Goal: Task Accomplishment & Management: Use online tool/utility

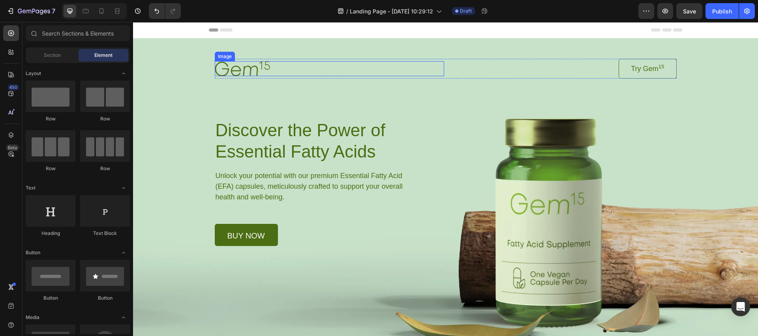
click at [255, 73] on img at bounding box center [242, 68] width 55 height 15
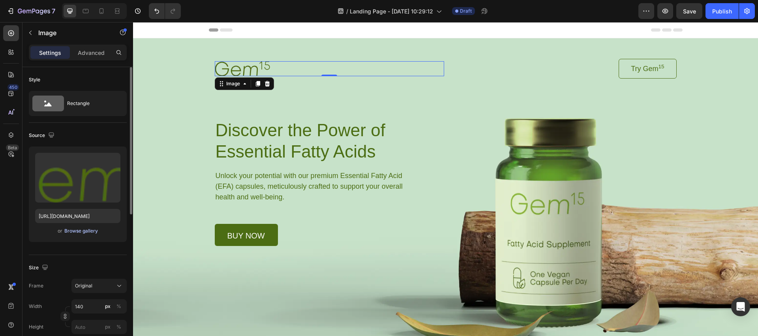
click at [81, 230] on div "Browse gallery" at bounding box center [81, 230] width 34 height 7
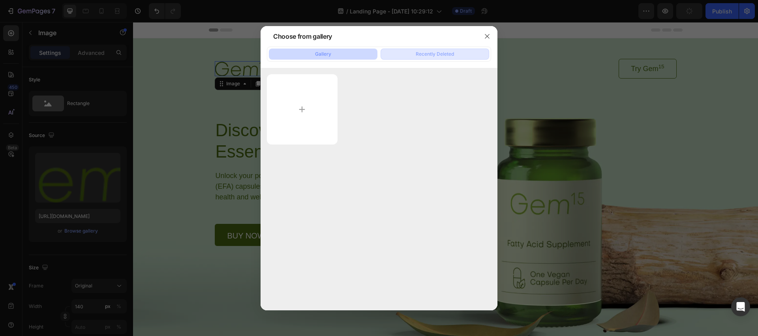
click at [437, 55] on div "Recently Deleted" at bounding box center [435, 54] width 38 height 7
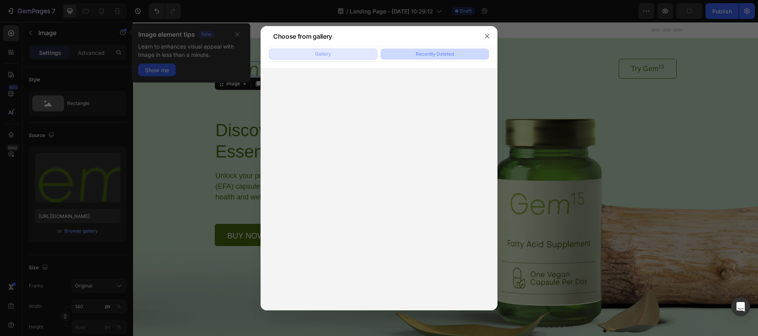
click at [341, 56] on button "Gallery" at bounding box center [323, 54] width 109 height 11
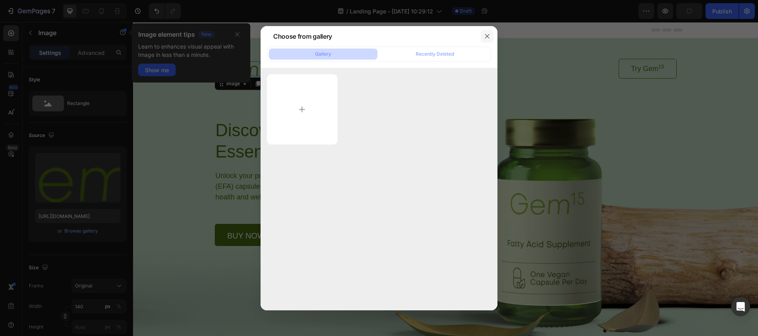
drag, startPoint x: 489, startPoint y: 34, endPoint x: 478, endPoint y: 37, distance: 11.9
click at [489, 34] on icon "button" at bounding box center [487, 36] width 6 height 6
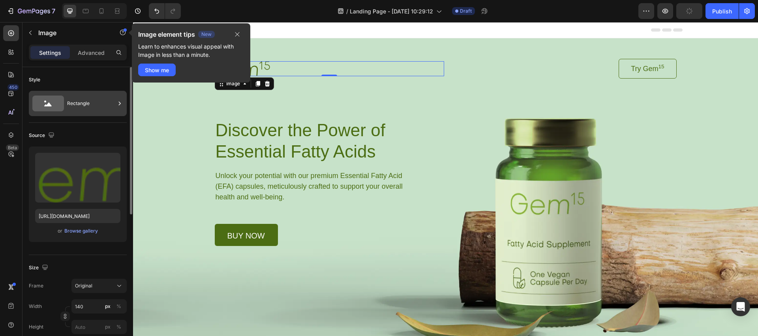
type input "https://cdn.shopify.com/s/files/1/0556/4052/2826/files/gempages_581609884173206…"
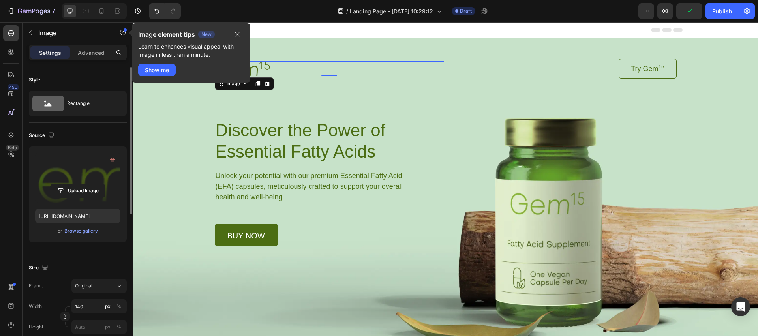
click at [77, 161] on label at bounding box center [77, 178] width 85 height 50
click at [77, 184] on input "file" at bounding box center [78, 190] width 54 height 13
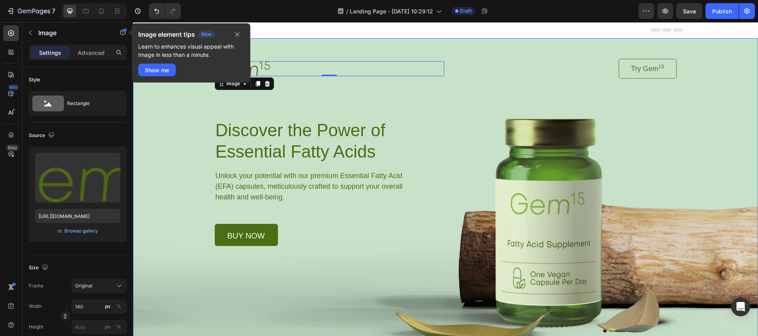
click at [178, 196] on div "Background Image" at bounding box center [445, 187] width 625 height 299
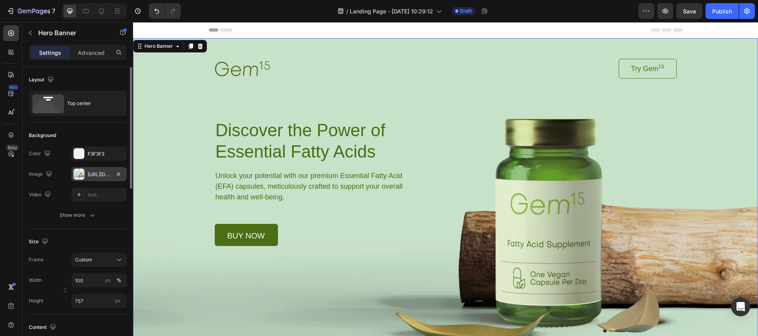
click at [92, 172] on div "https://cdn.shopify.com/s/files/1/0556/4052/2826/files/gempages_581609884173206…" at bounding box center [99, 174] width 23 height 7
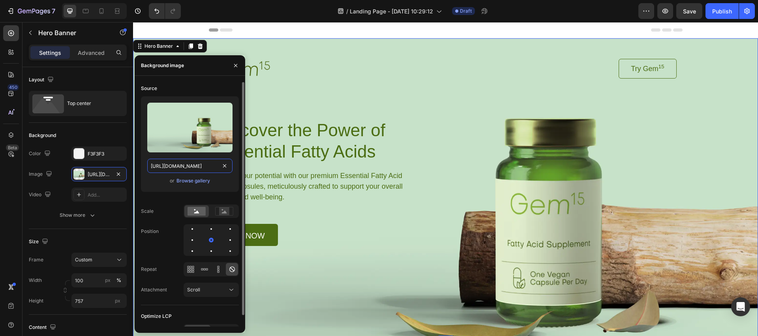
click at [189, 169] on input "https://cdn.shopify.com/s/files/1/0556/4052/2826/files/gempages_581609884173206…" at bounding box center [189, 166] width 85 height 14
paste input "ASO_0104_Headergrafik_02_JUN.jpg?v=1743669299"
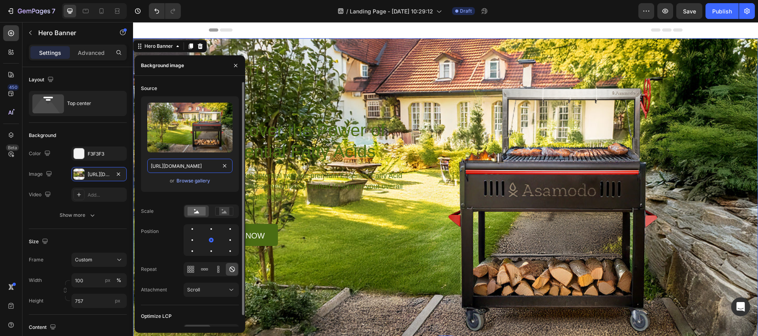
type input "https://cdn.shopify.com/s/files/1/0556/4052/2826/files/ASO_0104_Headergrafik_02…"
click at [141, 163] on div "Upload Image https://cdn.shopify.com/s/files/1/0556/4052/2826/files/ASO_0104_He…" at bounding box center [190, 144] width 98 height 96
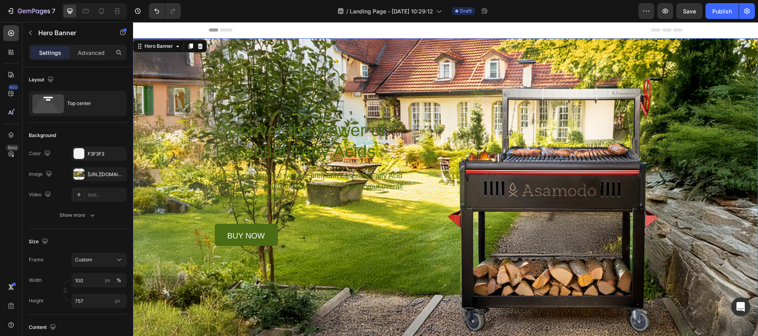
click at [394, 283] on div "Background Image" at bounding box center [445, 187] width 625 height 299
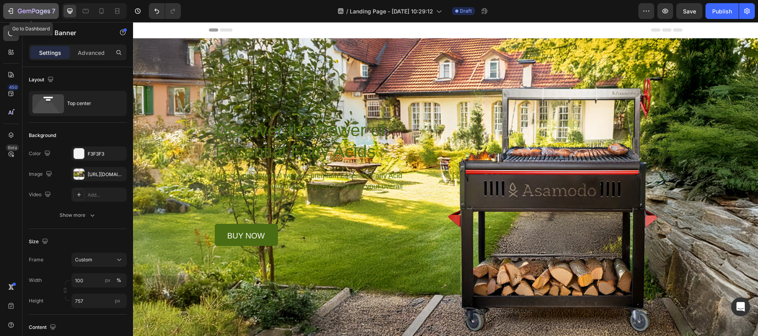
click at [11, 12] on icon "button" at bounding box center [11, 11] width 8 height 8
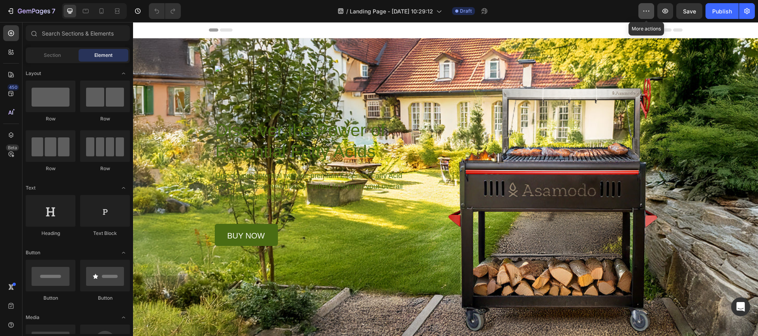
drag, startPoint x: 638, startPoint y: 13, endPoint x: 644, endPoint y: 13, distance: 6.7
click at [639, 13] on button "button" at bounding box center [646, 11] width 16 height 16
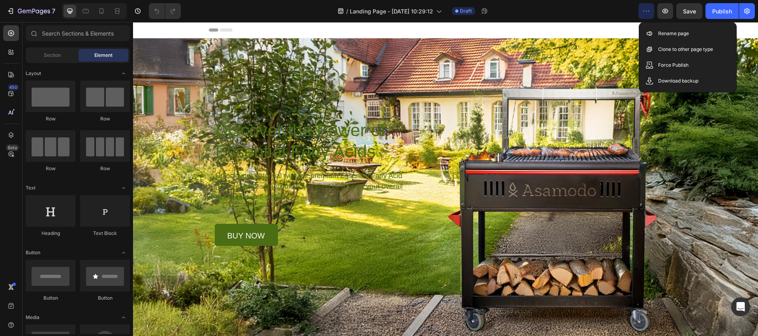
click at [647, 11] on icon "button" at bounding box center [646, 11] width 1 height 1
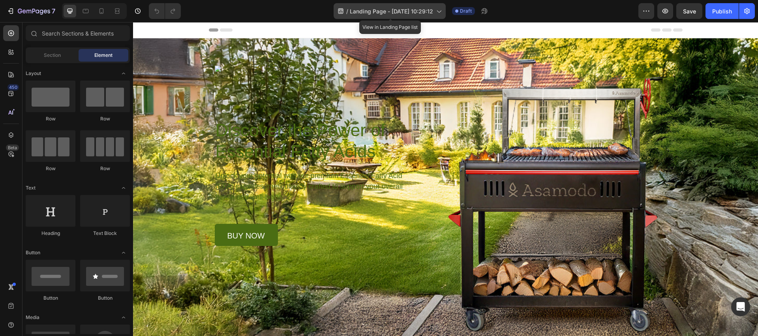
click at [346, 9] on span "/" at bounding box center [347, 11] width 2 height 8
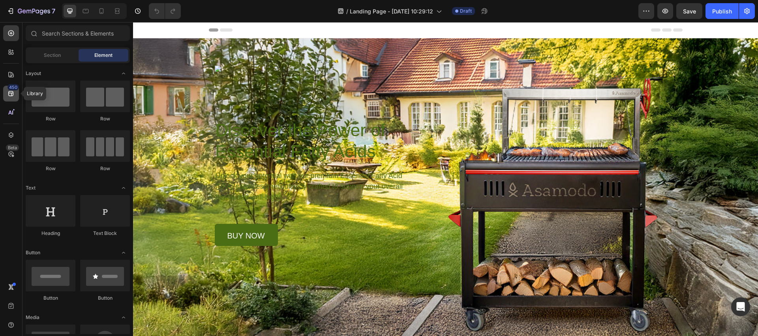
click at [12, 94] on icon at bounding box center [11, 94] width 8 height 8
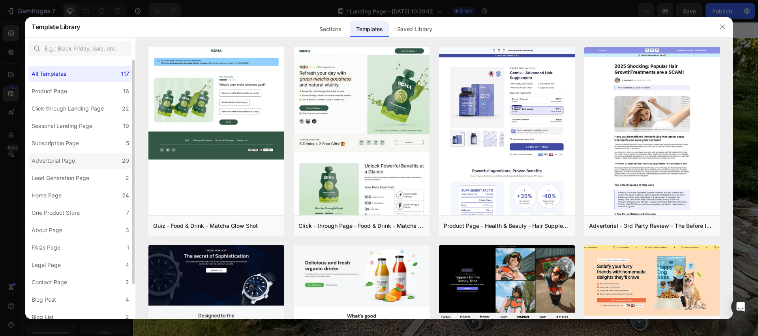
click at [59, 161] on div "Advertorial Page" at bounding box center [53, 160] width 43 height 9
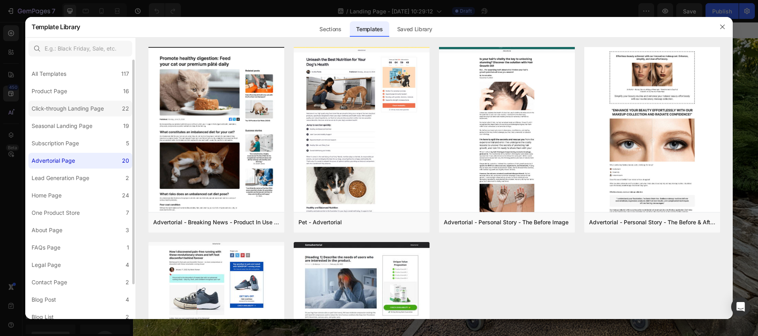
click at [65, 111] on div "Click-through Landing Page" at bounding box center [68, 108] width 72 height 9
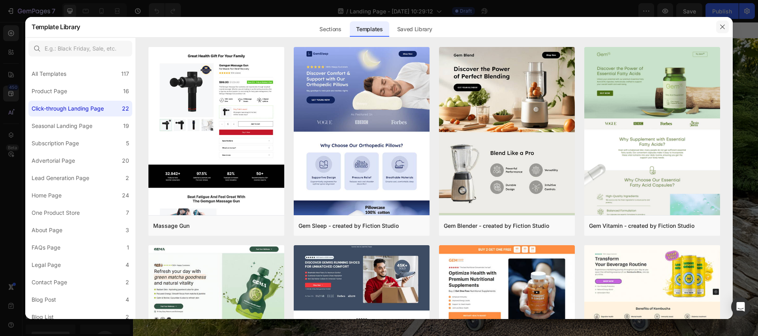
click at [719, 26] on icon "button" at bounding box center [722, 27] width 6 height 6
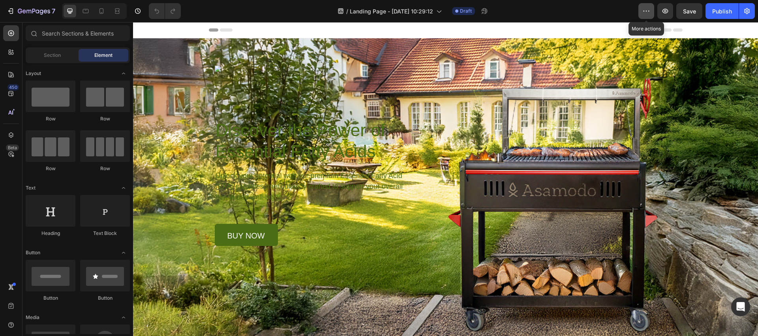
click at [647, 9] on icon "button" at bounding box center [646, 11] width 8 height 8
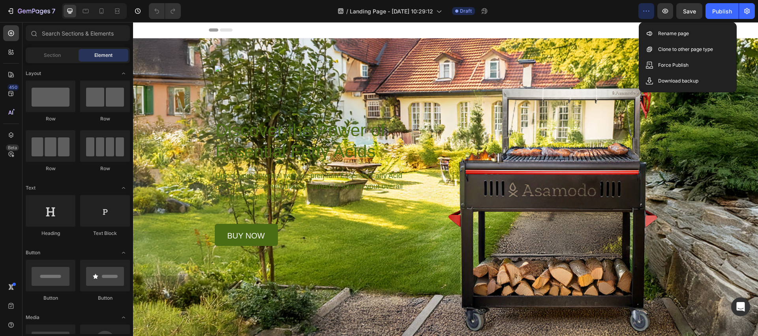
click at [648, 9] on icon "button" at bounding box center [646, 11] width 8 height 8
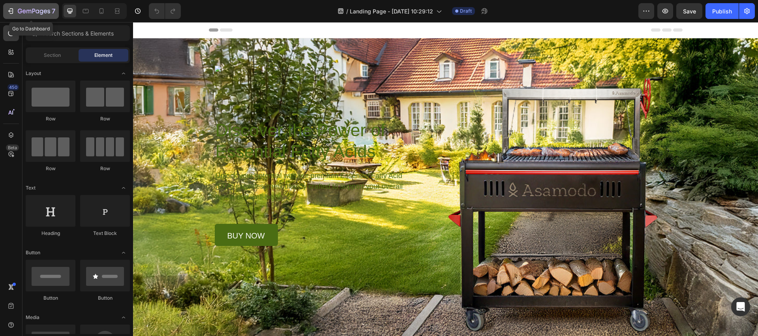
click at [13, 7] on icon "button" at bounding box center [11, 11] width 8 height 8
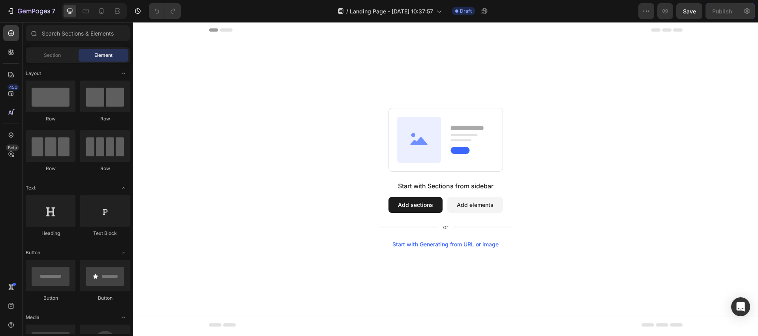
click at [411, 206] on button "Add sections" at bounding box center [415, 205] width 54 height 16
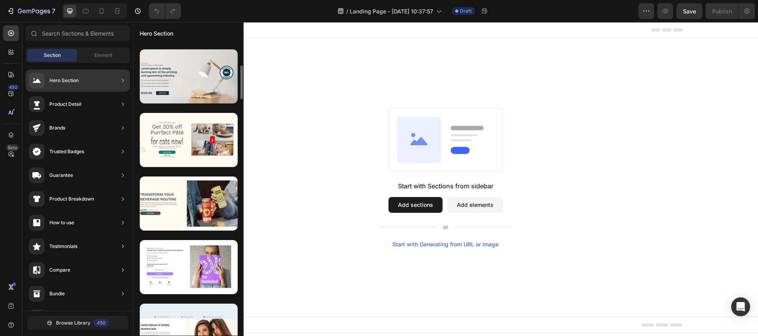
scroll to position [188, 0]
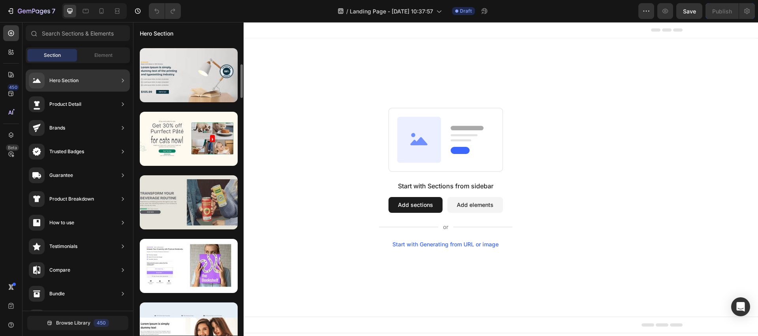
click at [166, 189] on div at bounding box center [189, 202] width 98 height 54
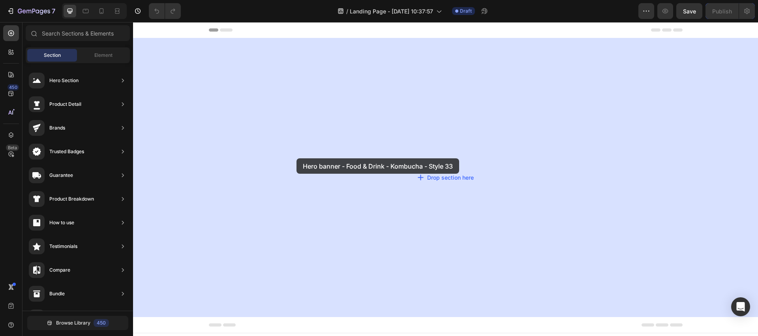
drag, startPoint x: 300, startPoint y: 211, endPoint x: 297, endPoint y: 158, distance: 53.3
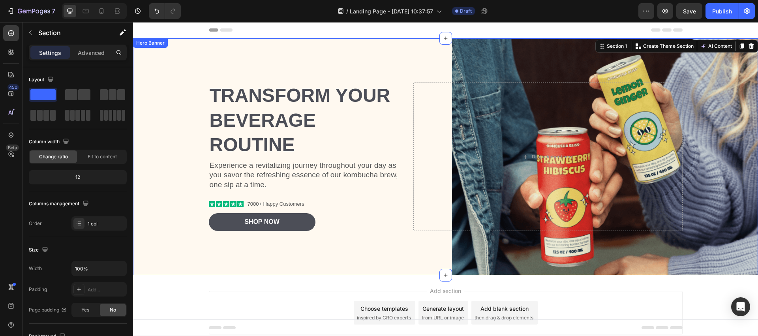
click at [172, 73] on div "Background Image" at bounding box center [445, 156] width 625 height 237
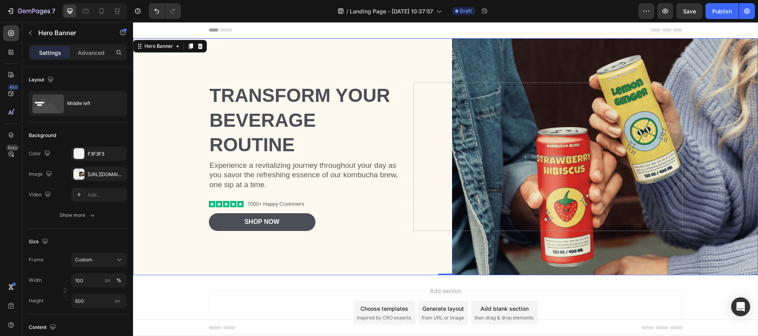
click at [523, 65] on div "Background Image" at bounding box center [445, 156] width 625 height 237
click at [92, 173] on div "[URL][DOMAIN_NAME]" at bounding box center [99, 174] width 23 height 7
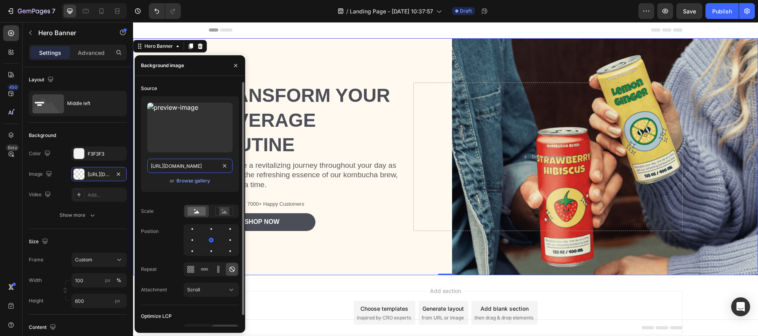
click at [195, 163] on input "[URL][DOMAIN_NAME]" at bounding box center [189, 166] width 85 height 14
paste input "der-brasa-by-asamodoasamodoasamodo-942443.jpg?v=1749804384"
type input "[URL][DOMAIN_NAME]"
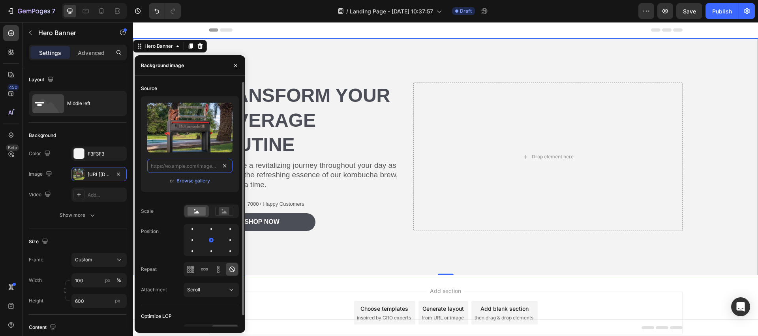
scroll to position [0, 0]
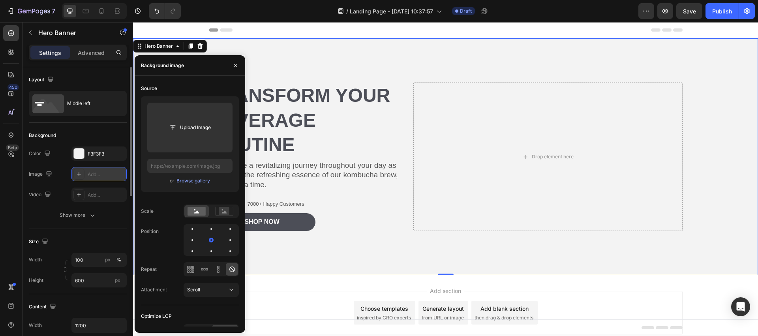
click at [90, 171] on div "Add..." at bounding box center [106, 174] width 37 height 7
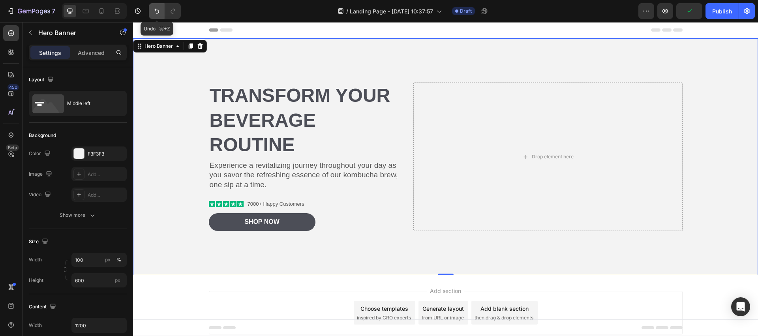
click at [154, 12] on icon "Undo/Redo" at bounding box center [157, 11] width 8 height 8
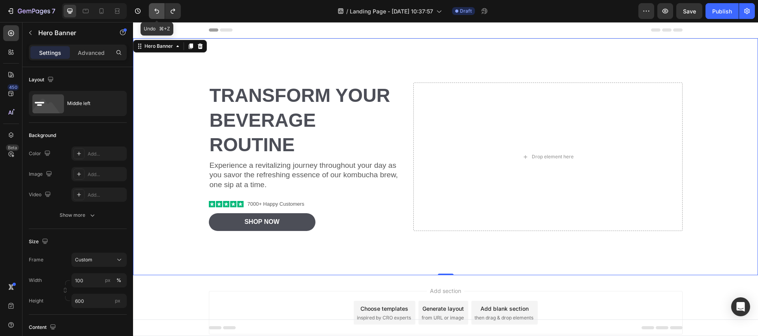
click at [154, 12] on icon "Undo/Redo" at bounding box center [157, 11] width 8 height 8
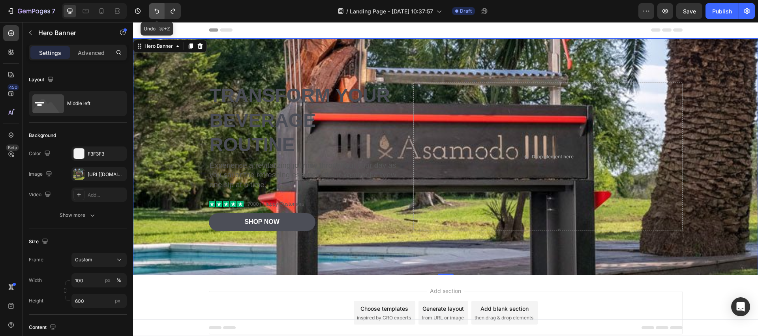
click at [154, 12] on icon "Undo/Redo" at bounding box center [157, 11] width 8 height 8
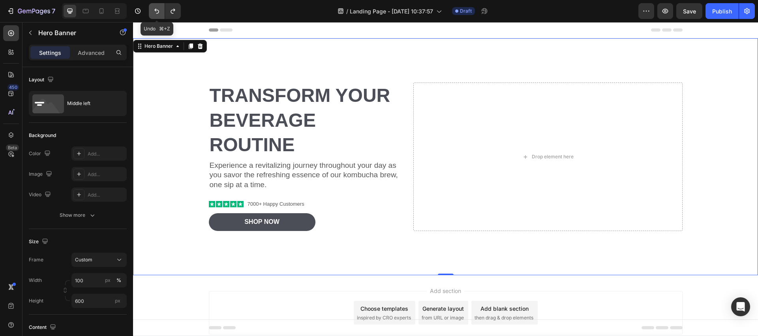
click at [154, 12] on icon "Undo/Redo" at bounding box center [157, 11] width 8 height 8
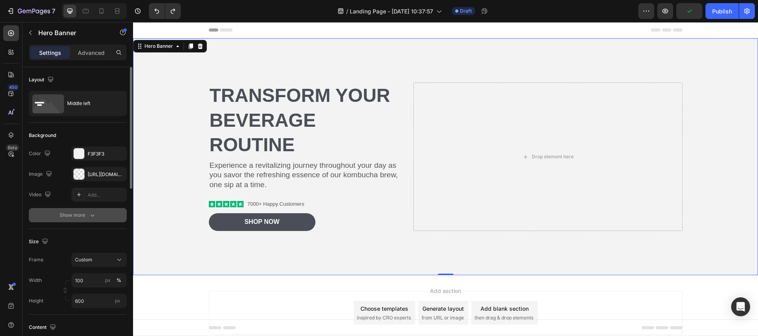
click at [79, 215] on div "Show more" at bounding box center [78, 215] width 37 height 8
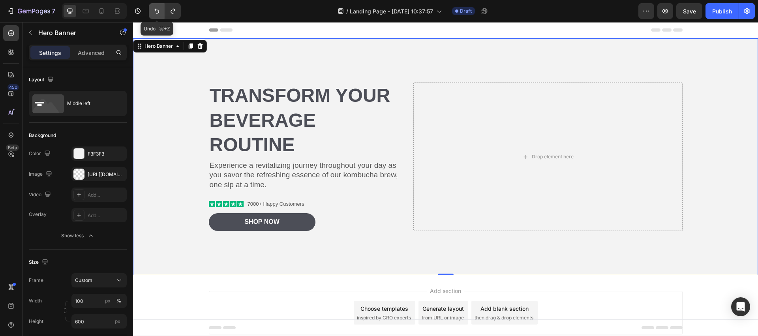
click at [156, 10] on icon "Undo/Redo" at bounding box center [157, 11] width 8 height 8
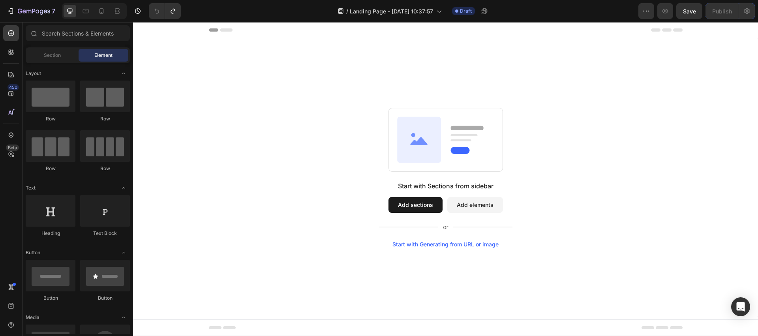
click at [228, 154] on div "Start with Sections from sidebar Add sections Add elements Start with Generatin…" at bounding box center [445, 178] width 568 height 140
click at [12, 96] on icon at bounding box center [10, 93] width 5 height 5
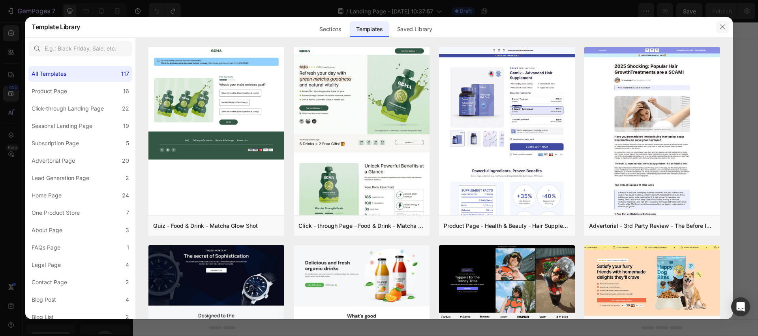
click at [723, 26] on icon "button" at bounding box center [722, 26] width 4 height 4
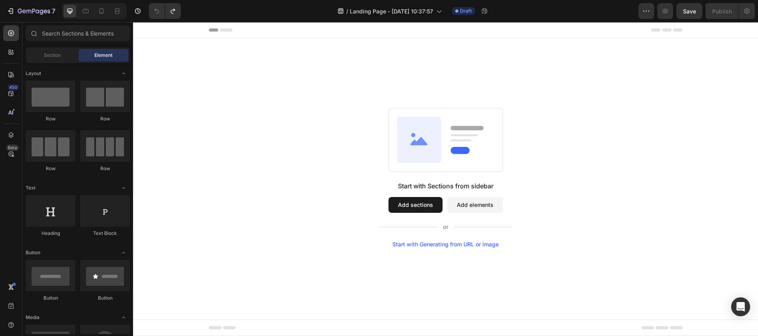
click at [427, 214] on div "Start with Sections from sidebar Add sections Add elements Start with Generatin…" at bounding box center [445, 214] width 133 height 66
click at [427, 207] on button "Add sections" at bounding box center [415, 205] width 54 height 16
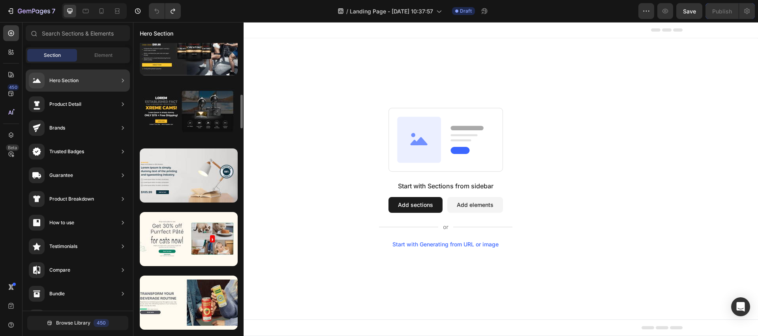
scroll to position [127, 0]
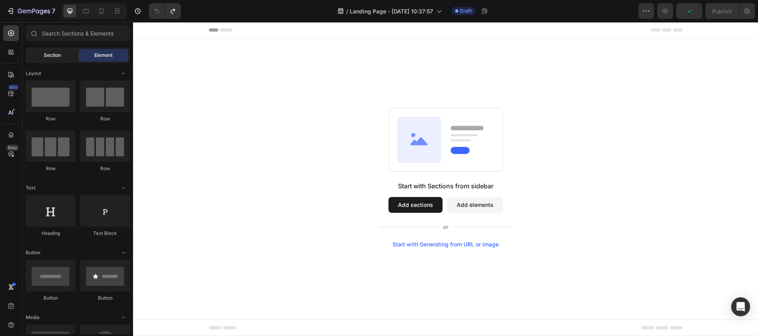
click at [51, 57] on span "Section" at bounding box center [52, 55] width 17 height 7
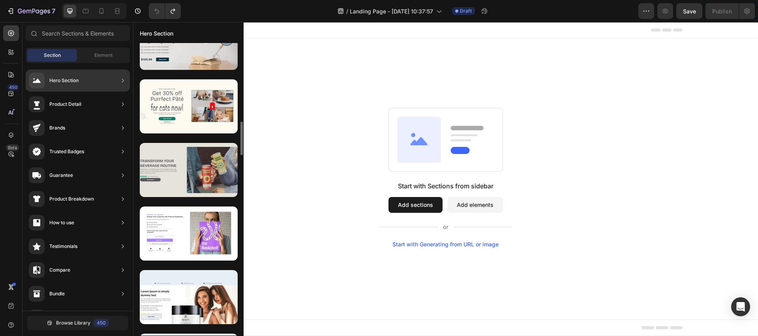
scroll to position [277, 0]
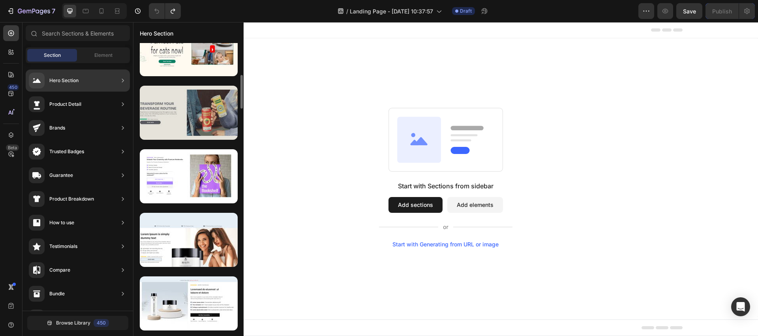
click at [167, 112] on div at bounding box center [189, 113] width 98 height 54
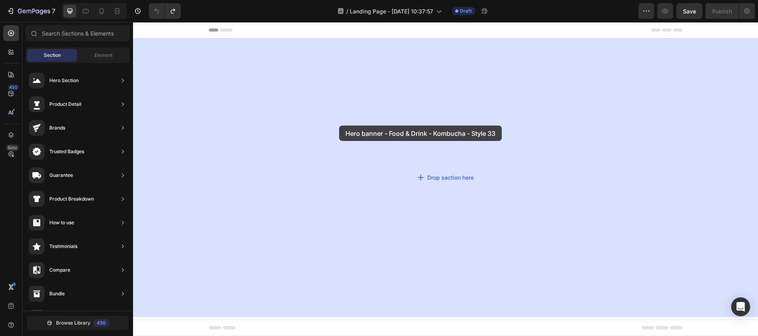
drag, startPoint x: 317, startPoint y: 135, endPoint x: 339, endPoint y: 125, distance: 24.2
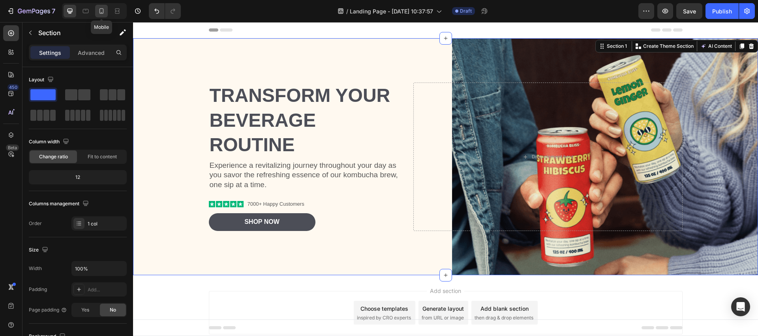
click at [99, 10] on icon at bounding box center [101, 11] width 8 height 8
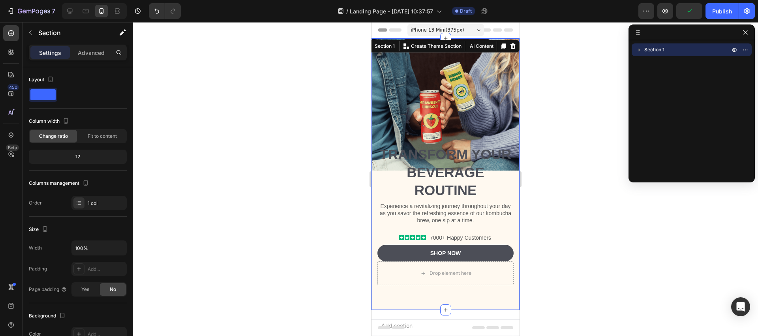
click at [745, 31] on icon "button" at bounding box center [745, 32] width 6 height 6
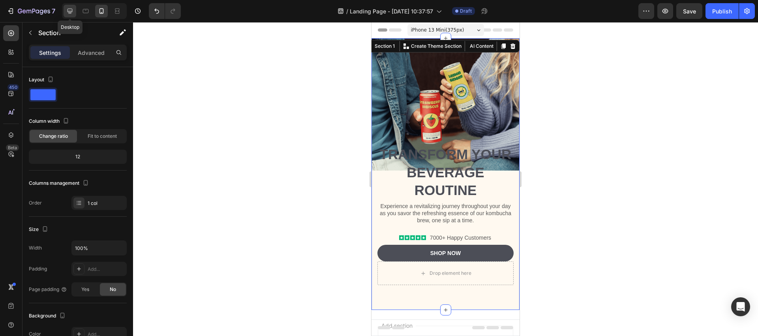
click at [71, 10] on icon at bounding box center [70, 11] width 8 height 8
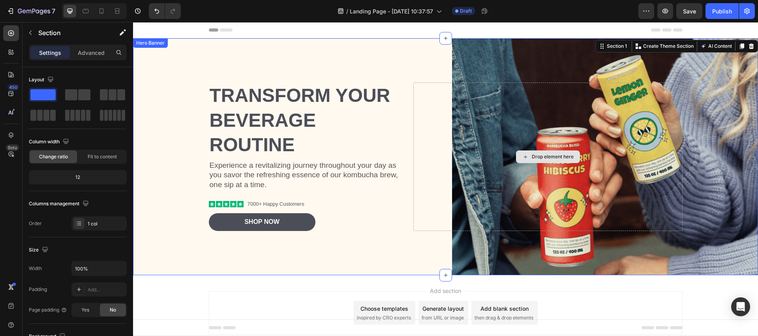
scroll to position [36, 0]
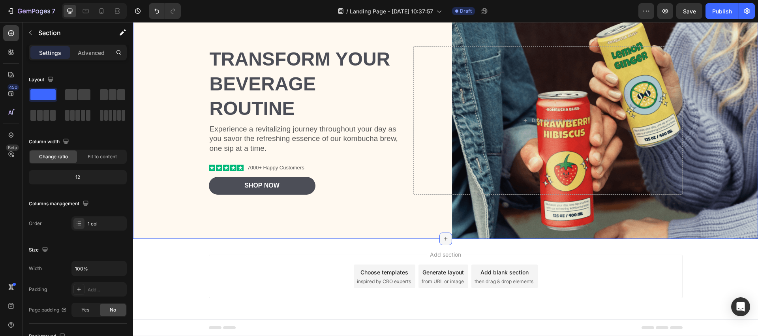
click at [444, 241] on icon at bounding box center [445, 239] width 6 height 6
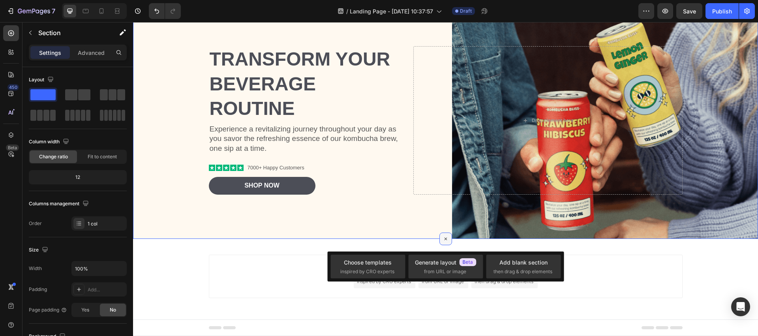
click at [444, 241] on icon at bounding box center [445, 238] width 9 height 9
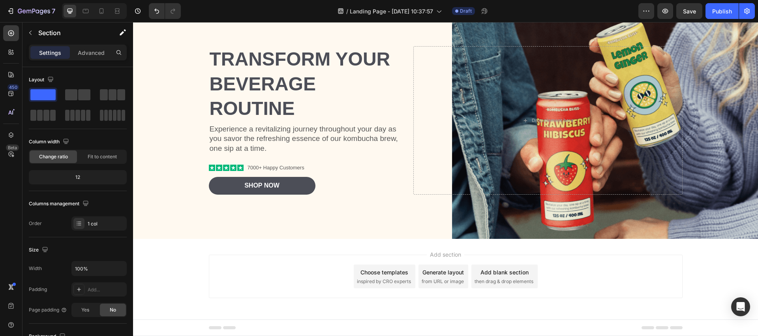
click at [484, 276] on div "Add blank section then drag & drop elements" at bounding box center [504, 276] width 66 height 24
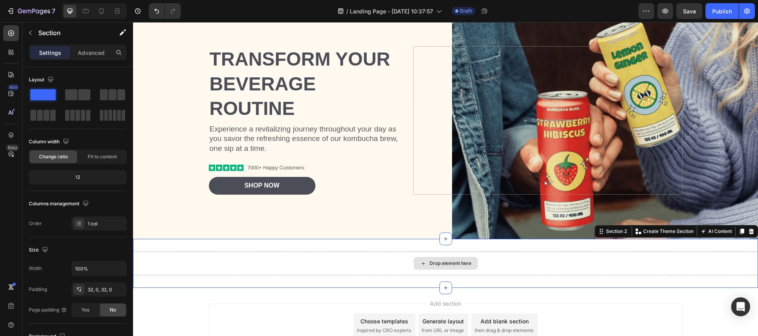
click at [732, 251] on div "Drop element here" at bounding box center [445, 263] width 625 height 24
click at [749, 232] on icon at bounding box center [751, 231] width 6 height 6
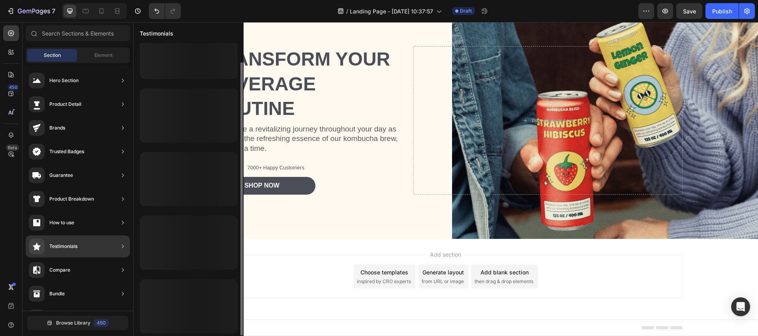
scroll to position [21, 0]
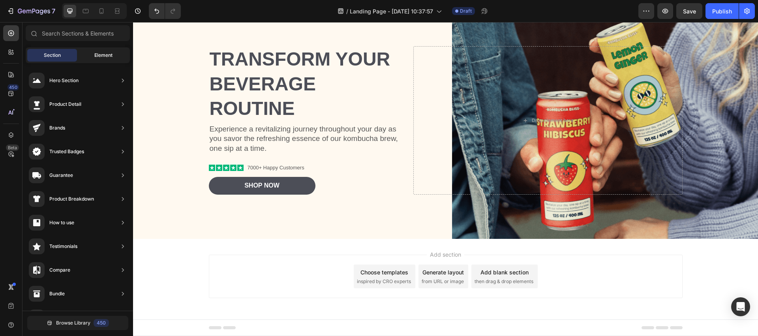
click at [100, 52] on span "Element" at bounding box center [103, 55] width 18 height 7
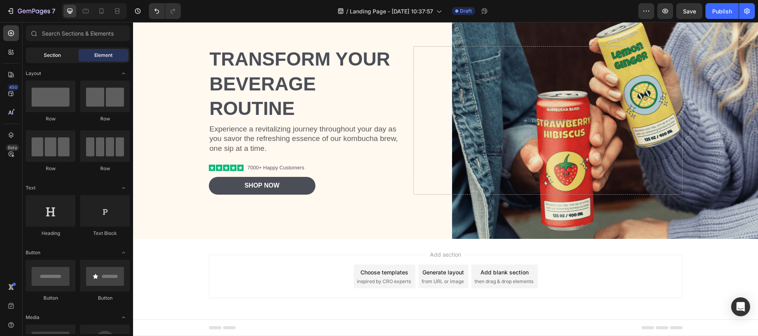
click at [56, 54] on span "Section" at bounding box center [52, 55] width 17 height 7
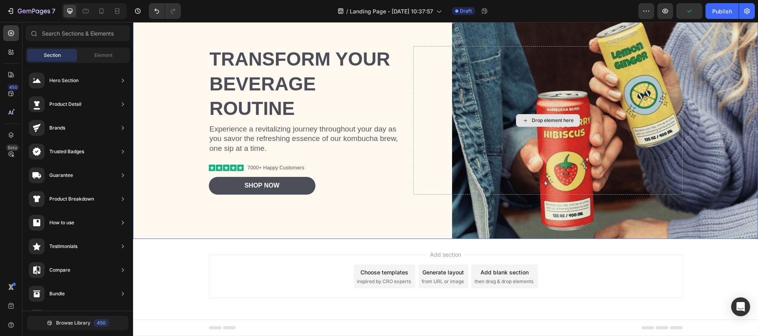
click at [529, 118] on div "Drop element here" at bounding box center [548, 120] width 64 height 13
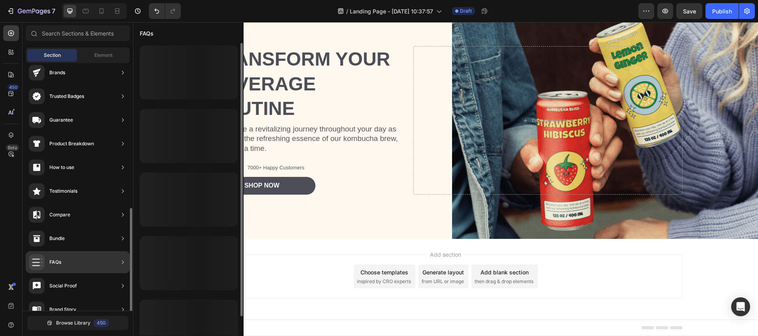
scroll to position [0, 0]
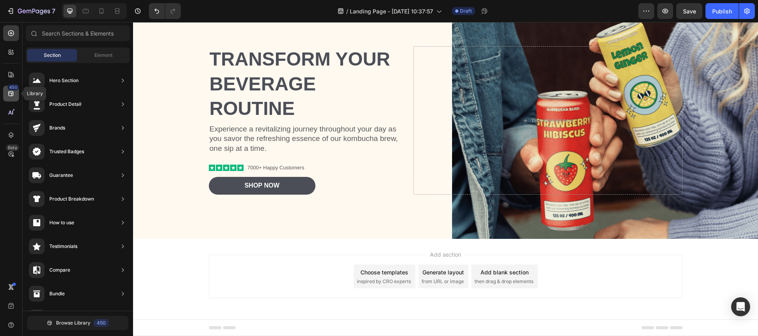
click at [11, 97] on div "450" at bounding box center [11, 94] width 16 height 16
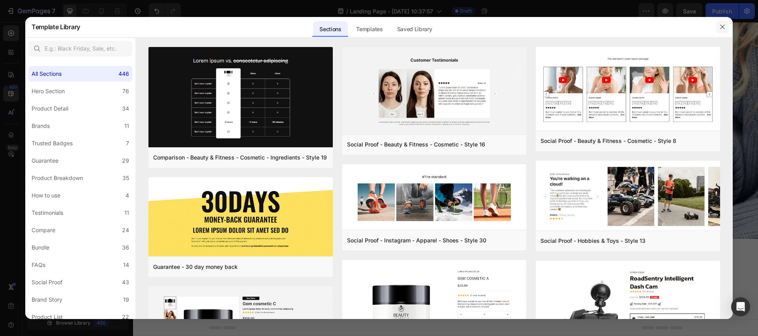
click at [725, 27] on button "button" at bounding box center [722, 27] width 13 height 13
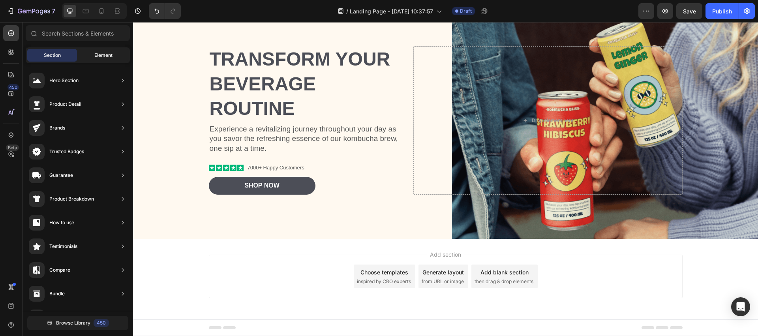
click at [105, 57] on span "Element" at bounding box center [103, 55] width 18 height 7
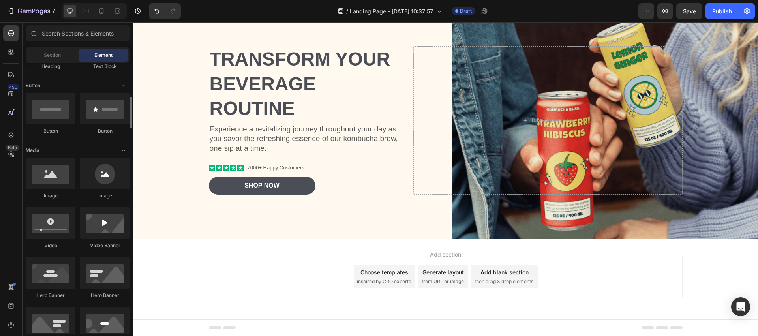
scroll to position [185, 0]
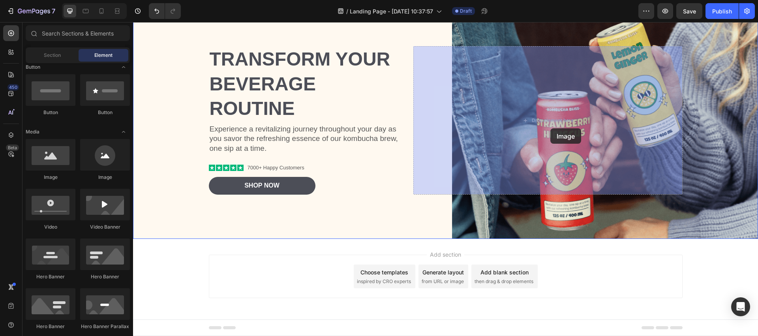
drag, startPoint x: 220, startPoint y: 183, endPoint x: 547, endPoint y: 125, distance: 332.3
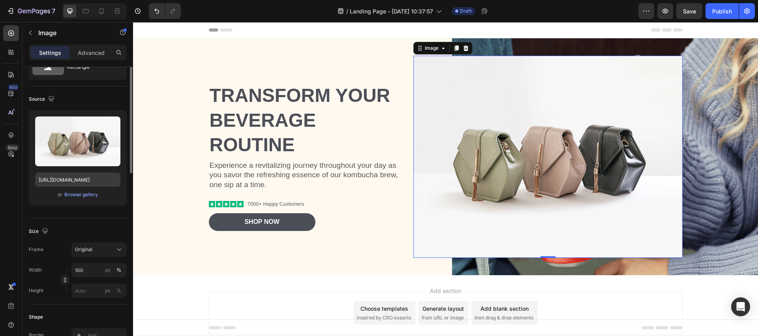
scroll to position [0, 0]
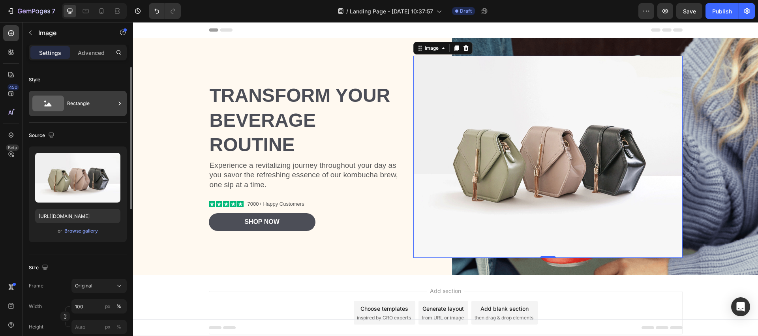
click at [76, 104] on div "Rectangle" at bounding box center [91, 103] width 48 height 18
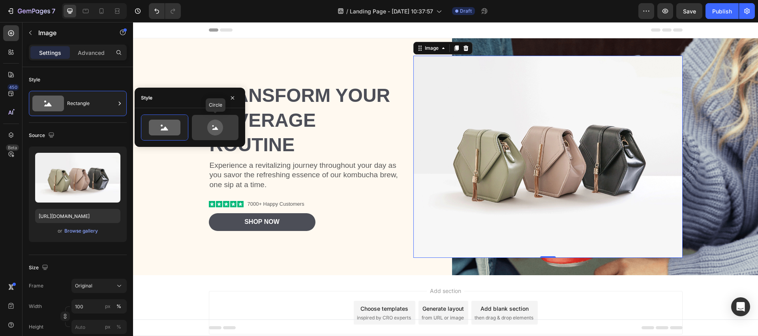
click at [225, 129] on icon at bounding box center [215, 128] width 37 height 16
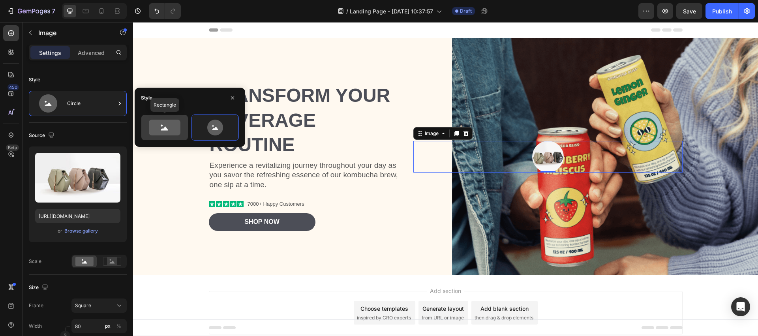
click at [176, 129] on icon at bounding box center [165, 128] width 32 height 16
type input "100"
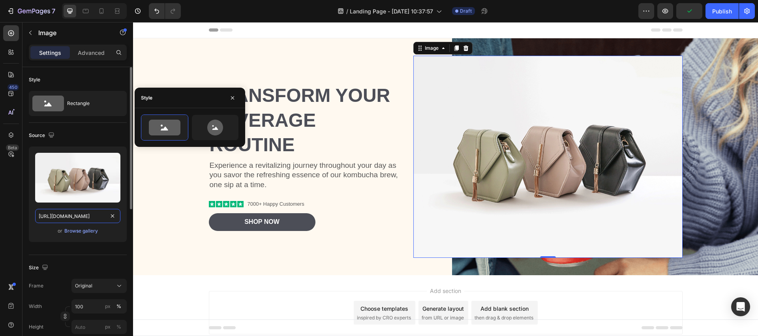
click at [92, 217] on input "[URL][DOMAIN_NAME]" at bounding box center [77, 216] width 85 height 14
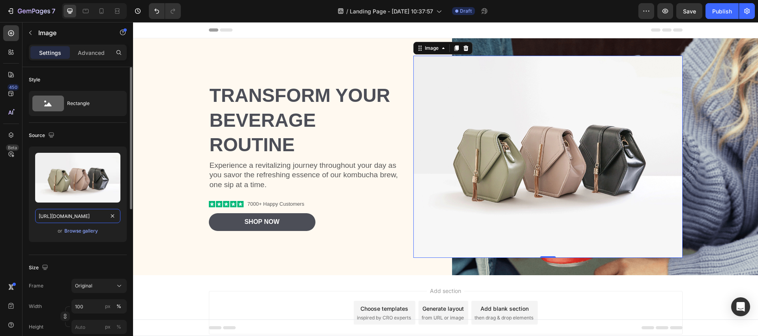
paste input "0556/4052/2826/files/der-brasa-by-asamodoasamodoasamodo-942443.jpg?v=1749804384"
type input "[URL][DOMAIN_NAME]"
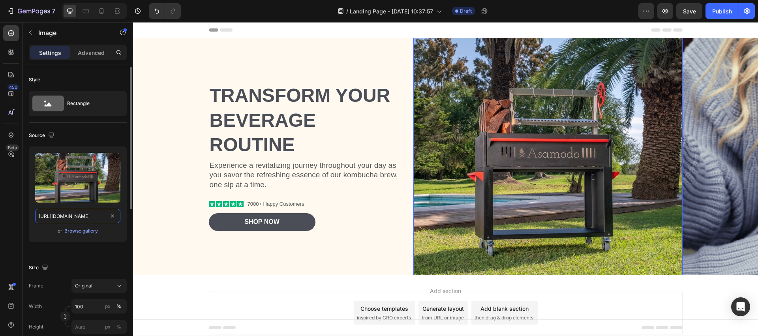
scroll to position [0, 217]
click at [725, 152] on div "Background Image" at bounding box center [445, 156] width 625 height 237
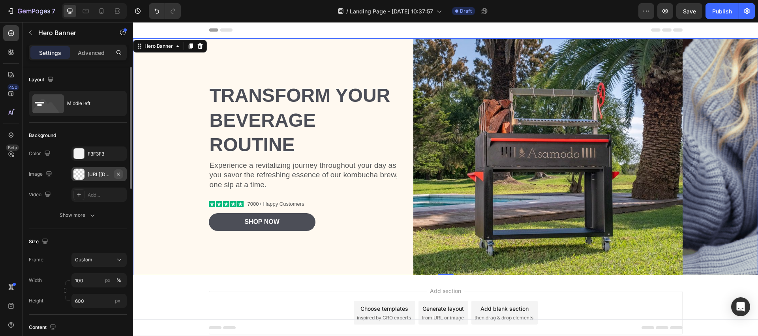
click at [119, 174] on icon "button" at bounding box center [118, 174] width 6 height 6
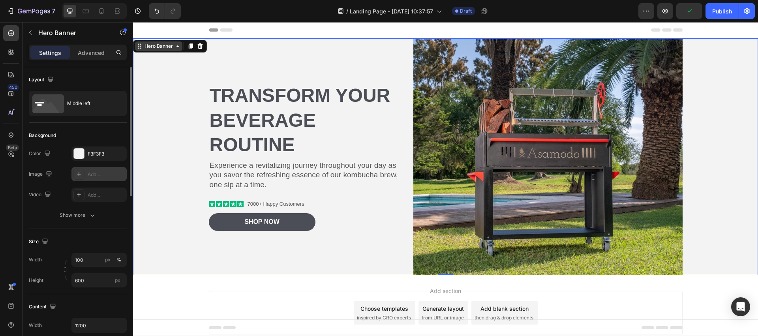
click at [161, 47] on div "Hero Banner" at bounding box center [159, 46] width 32 height 7
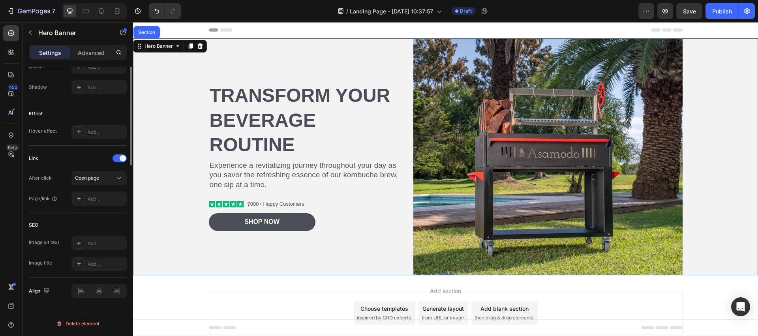
scroll to position [0, 0]
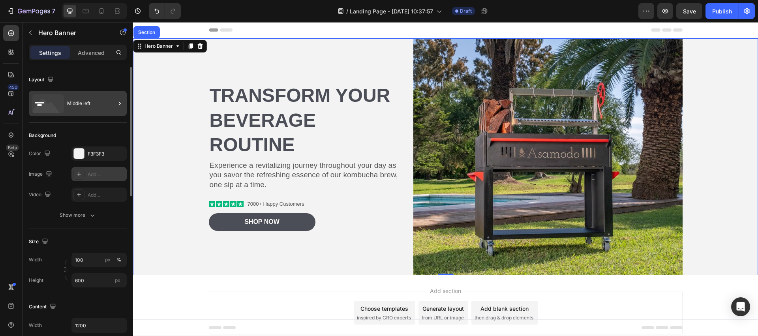
click at [110, 105] on div "Middle left" at bounding box center [91, 103] width 48 height 18
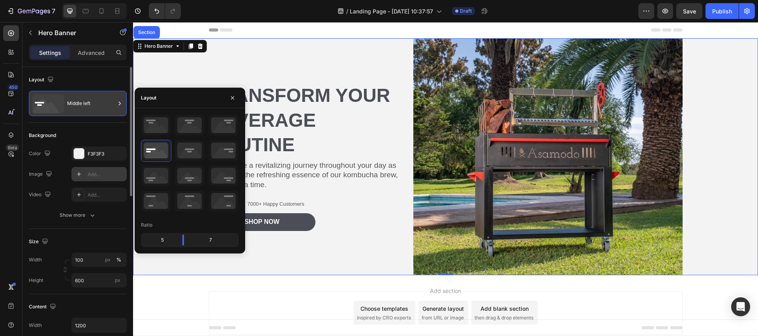
click at [111, 105] on div "Middle left" at bounding box center [91, 103] width 48 height 18
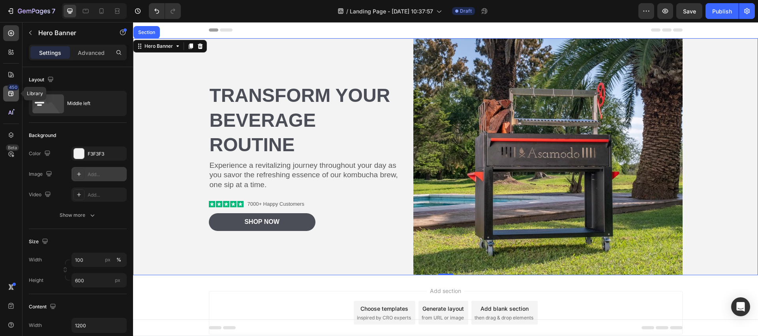
click at [14, 96] on icon at bounding box center [11, 94] width 8 height 8
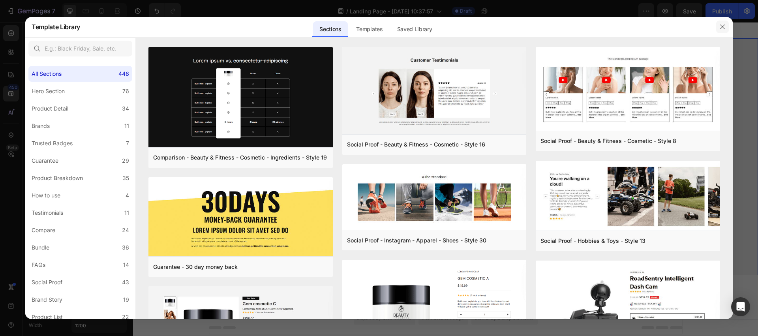
click at [717, 23] on div at bounding box center [722, 27] width 21 height 21
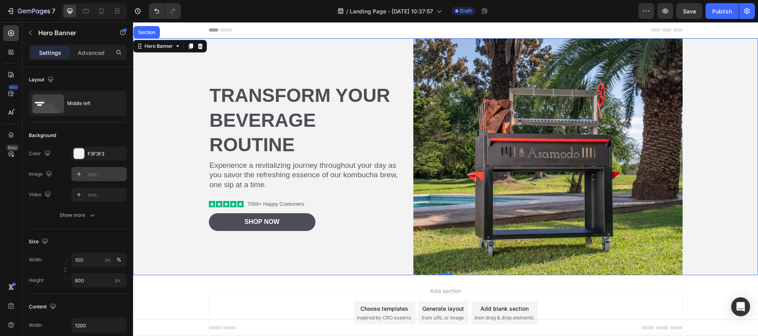
scroll to position [36, 0]
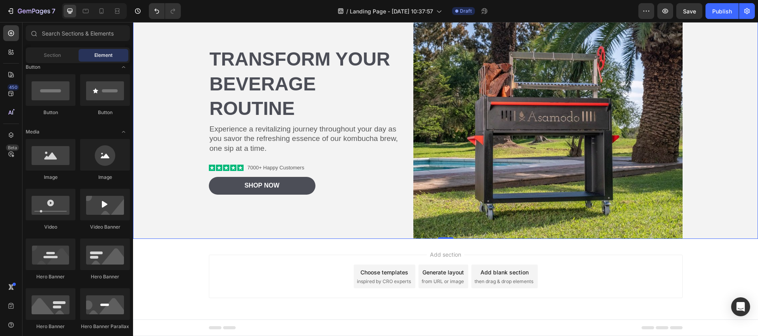
click at [521, 275] on div "Add blank section" at bounding box center [504, 272] width 48 height 8
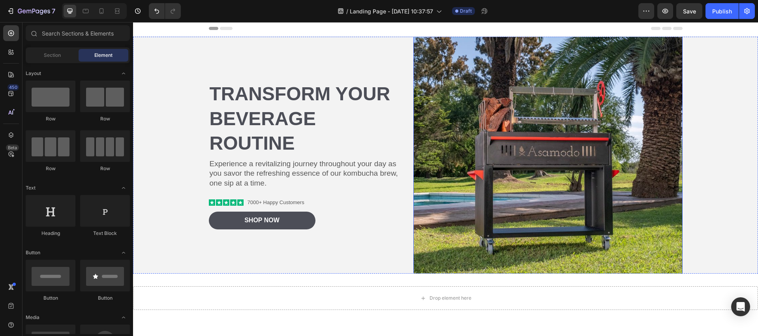
scroll to position [0, 0]
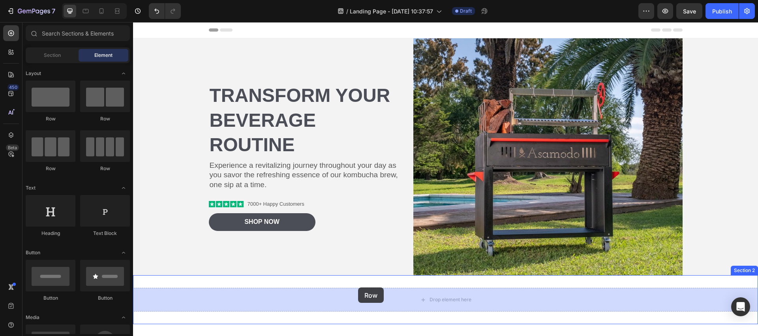
drag, startPoint x: 254, startPoint y: 125, endPoint x: 358, endPoint y: 287, distance: 192.4
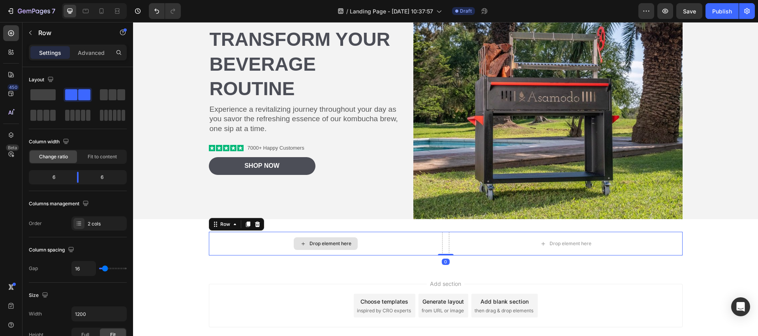
scroll to position [64, 0]
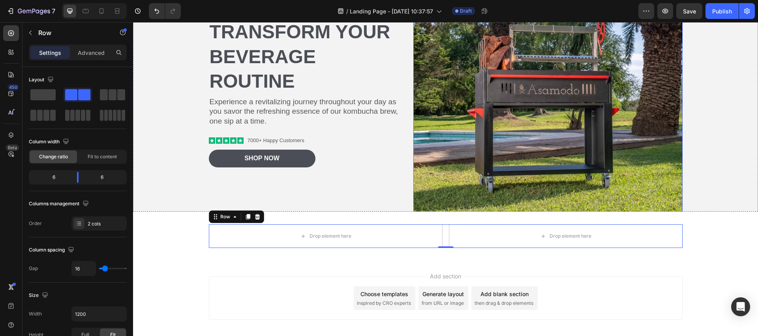
click at [556, 129] on img at bounding box center [547, 93] width 269 height 269
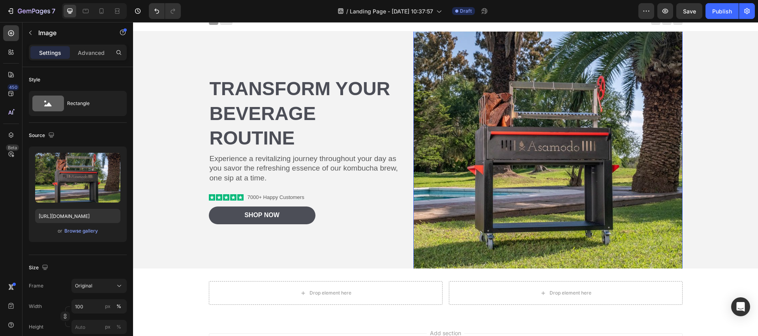
click at [526, 125] on img at bounding box center [547, 149] width 269 height 269
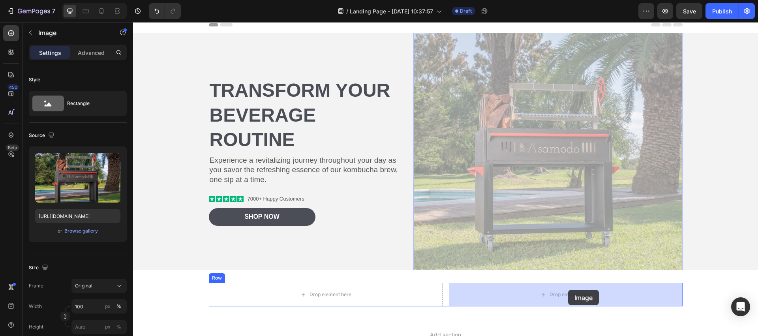
drag, startPoint x: 520, startPoint y: 153, endPoint x: 568, endPoint y: 290, distance: 145.0
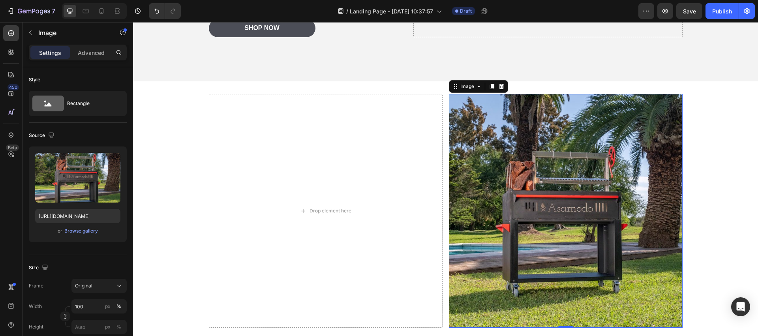
scroll to position [202, 0]
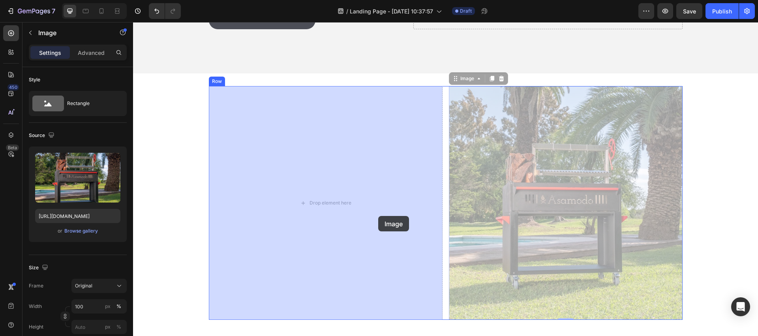
drag, startPoint x: 556, startPoint y: 224, endPoint x: 377, endPoint y: 216, distance: 179.8
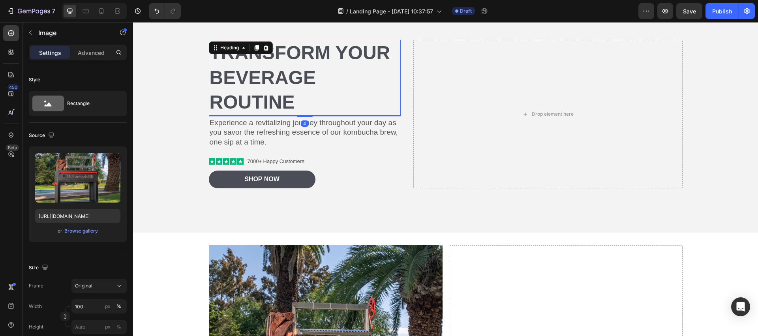
scroll to position [43, 0]
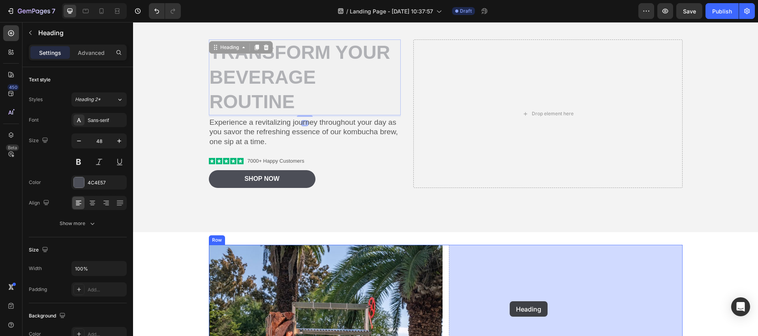
drag, startPoint x: 302, startPoint y: 55, endPoint x: 509, endPoint y: 301, distance: 322.0
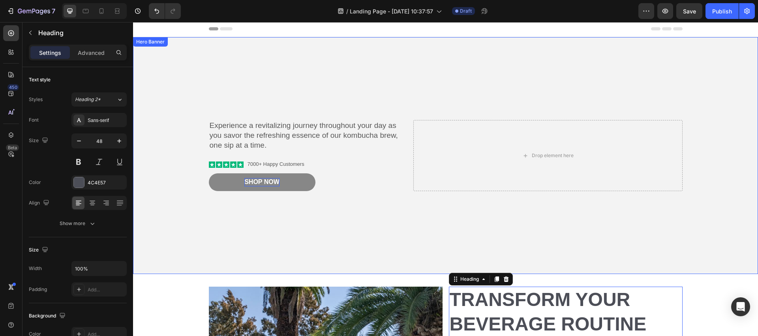
scroll to position [2, 0]
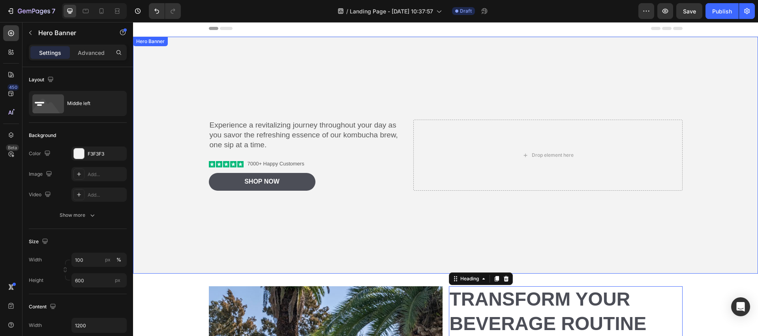
click at [192, 215] on div "Background Image" at bounding box center [445, 155] width 625 height 237
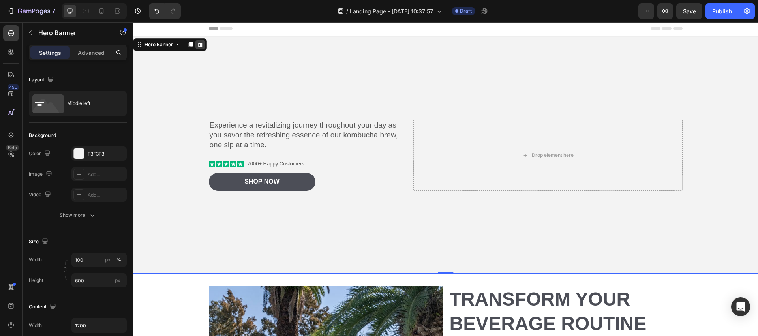
click at [203, 44] on icon at bounding box center [200, 44] width 6 height 6
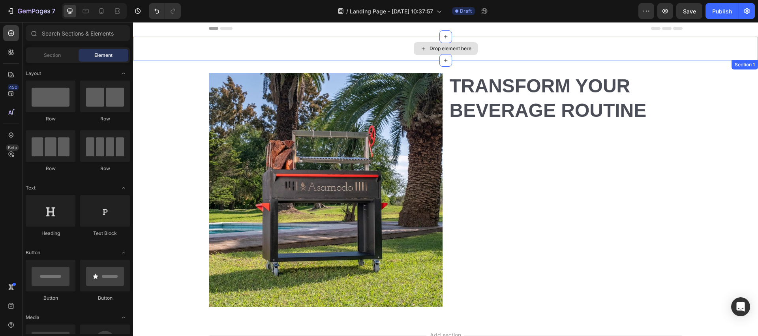
click at [383, 47] on div "Drop element here" at bounding box center [445, 49] width 625 height 24
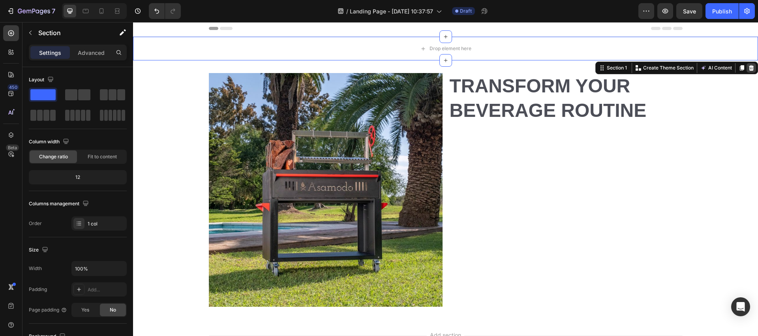
click at [751, 66] on icon at bounding box center [751, 68] width 6 height 6
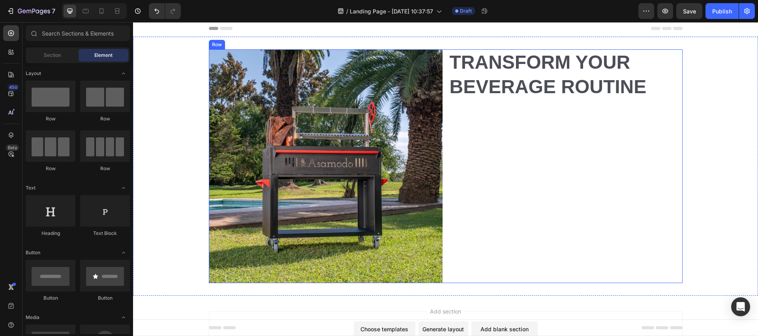
scroll to position [0, 0]
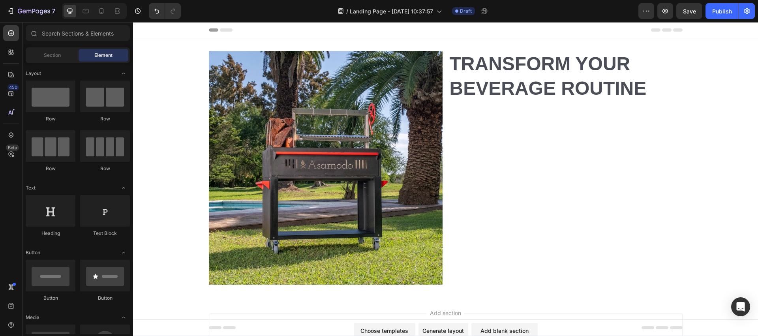
click at [197, 29] on div "Header" at bounding box center [445, 30] width 625 height 16
click at [230, 30] on icon at bounding box center [226, 29] width 13 height 3
click at [165, 31] on div "Header" at bounding box center [152, 29] width 29 height 9
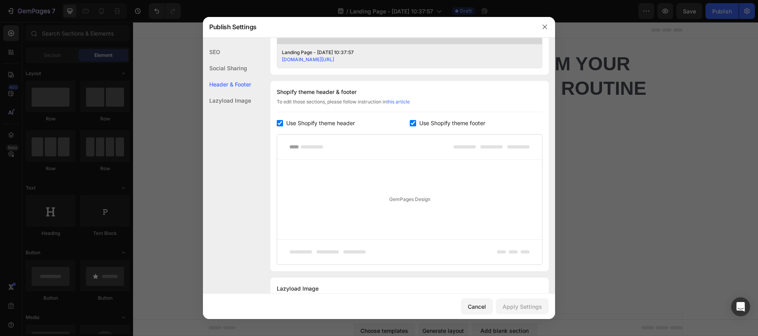
scroll to position [370, 0]
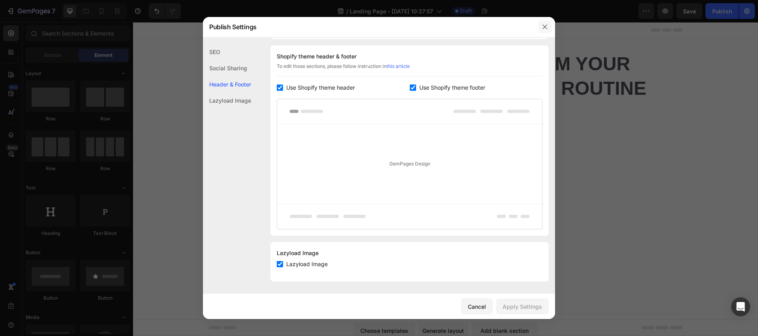
click at [543, 28] on icon "button" at bounding box center [544, 27] width 6 height 6
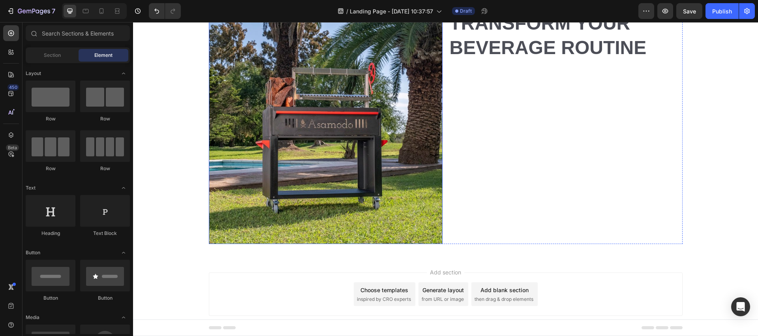
scroll to position [0, 0]
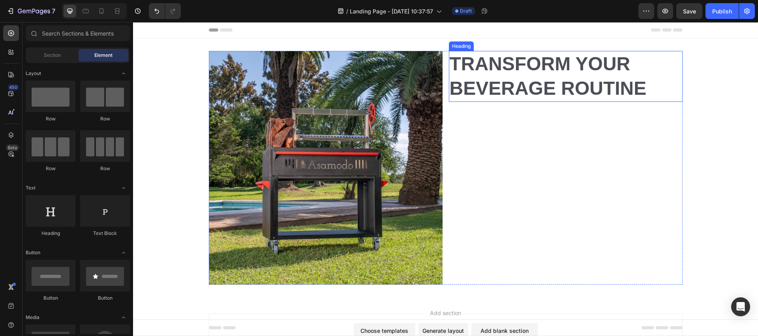
click at [500, 77] on h2 "Transform Your Beverage Routine" at bounding box center [566, 76] width 234 height 51
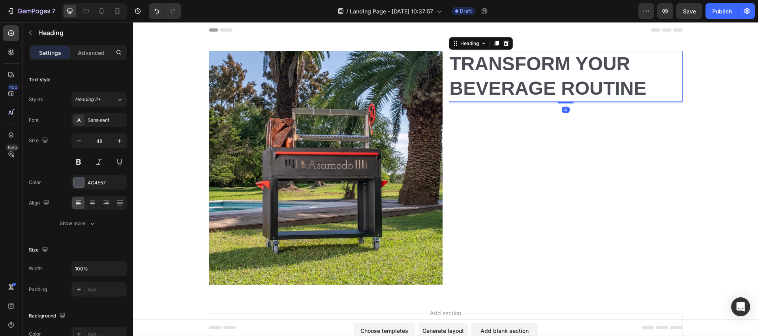
click at [500, 77] on h2 "Transform Your Beverage Routine" at bounding box center [566, 76] width 234 height 51
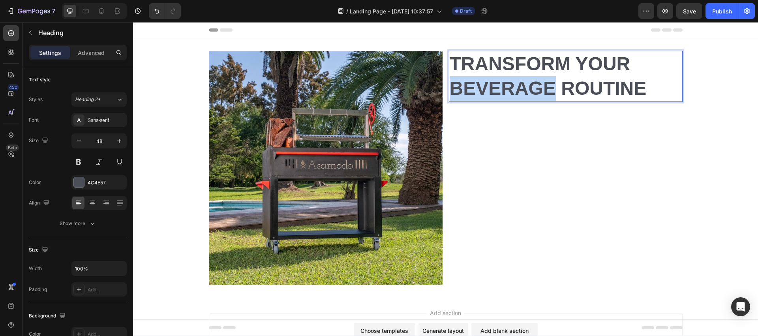
click at [500, 77] on p "Transform Your Beverage Routine" at bounding box center [566, 76] width 232 height 49
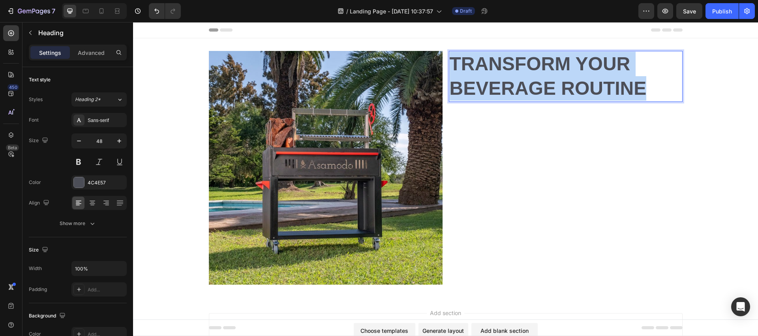
click at [500, 77] on p "Transform Your Beverage Routine" at bounding box center [566, 76] width 232 height 49
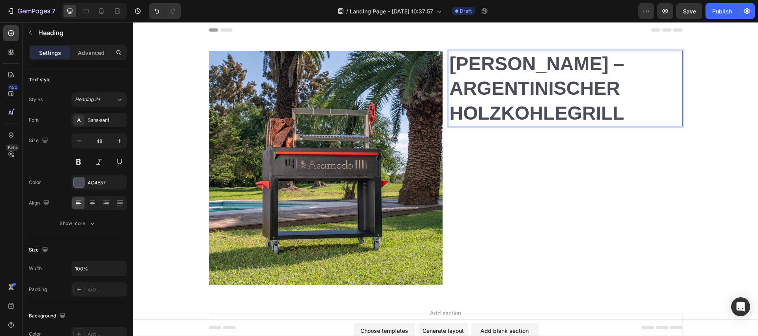
click at [550, 81] on p "[PERSON_NAME] – Argentinischer Holzkohlegrill" at bounding box center [566, 89] width 232 height 74
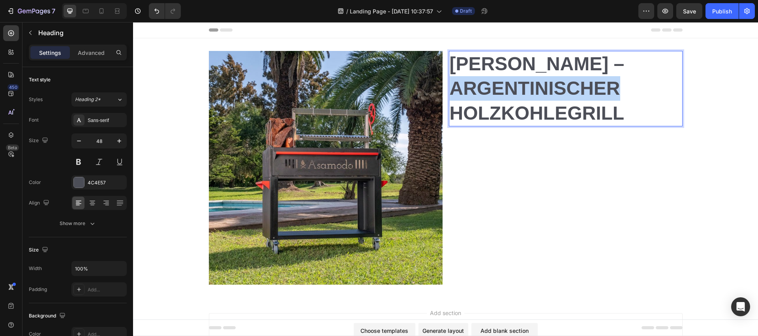
click at [550, 81] on p "[PERSON_NAME] – Argentinischer Holzkohlegrill" at bounding box center [566, 89] width 232 height 74
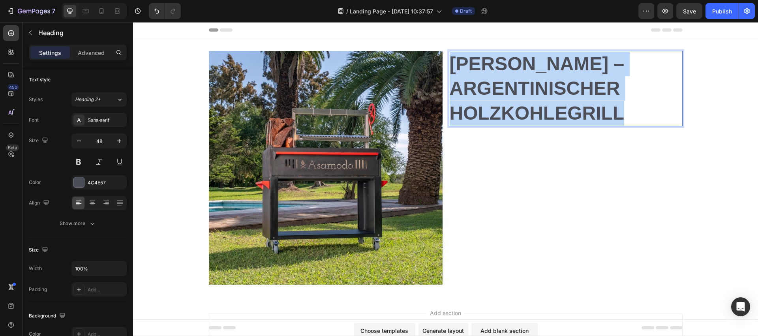
click at [550, 81] on p "[PERSON_NAME] – Argentinischer Holzkohlegrill" at bounding box center [566, 89] width 232 height 74
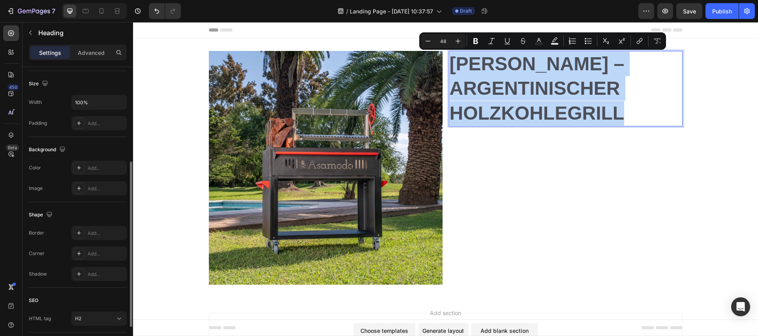
scroll to position [221, 0]
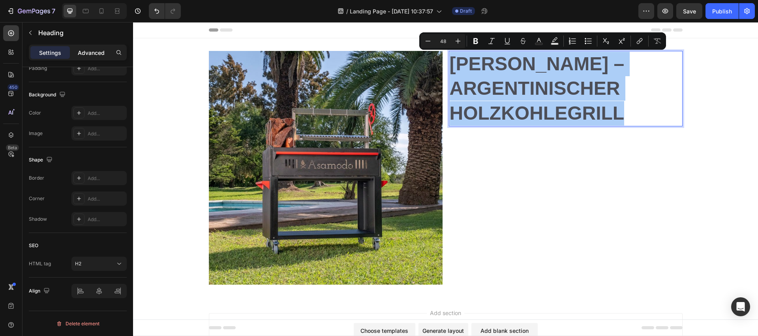
click at [90, 53] on p "Advanced" at bounding box center [91, 53] width 27 height 8
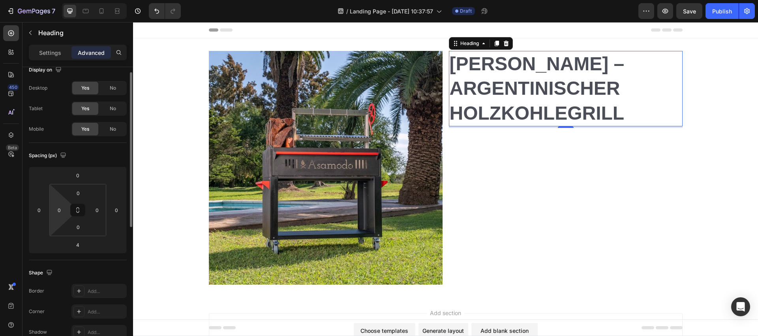
scroll to position [0, 0]
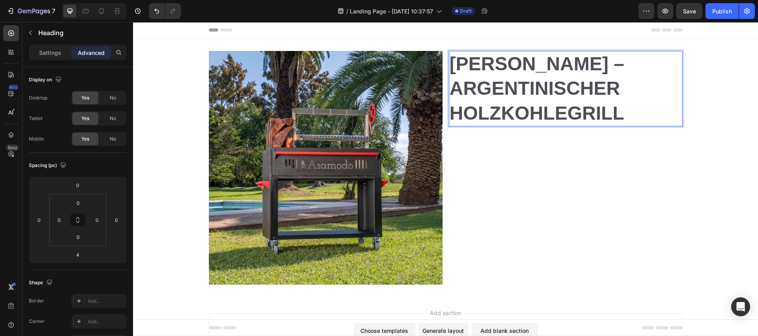
click at [491, 66] on p "[PERSON_NAME] – Argentinischer Holzkohlegrill" at bounding box center [566, 89] width 232 height 74
click at [492, 66] on p "[PERSON_NAME] – Argentinischer Holzkohlegrill" at bounding box center [566, 89] width 232 height 74
click at [35, 54] on div "Settings" at bounding box center [49, 52] width 39 height 13
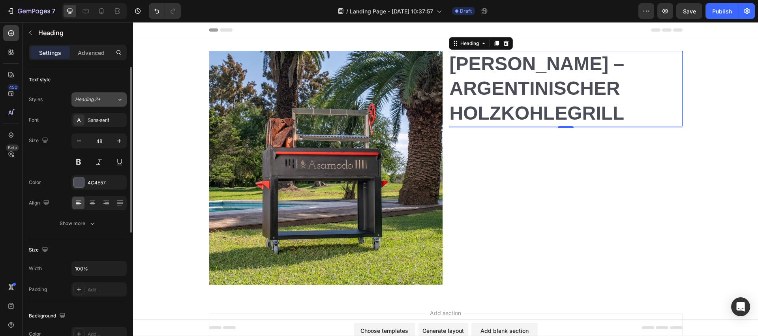
click at [86, 99] on span "Heading 2*" at bounding box center [88, 99] width 26 height 7
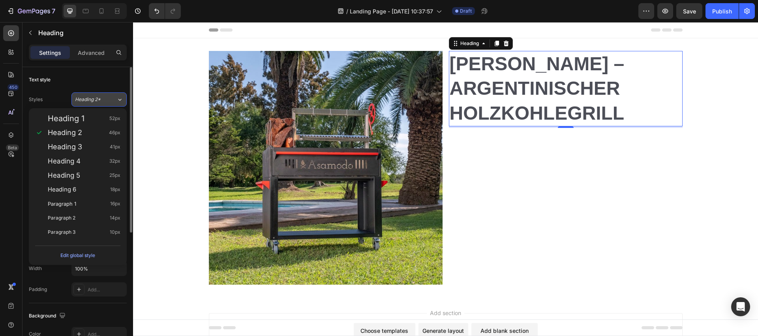
click at [86, 99] on span "Heading 2*" at bounding box center [88, 99] width 26 height 7
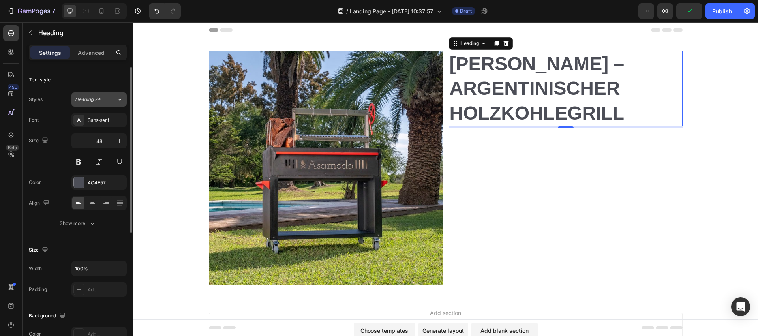
click at [86, 99] on span "Heading 2*" at bounding box center [88, 99] width 26 height 7
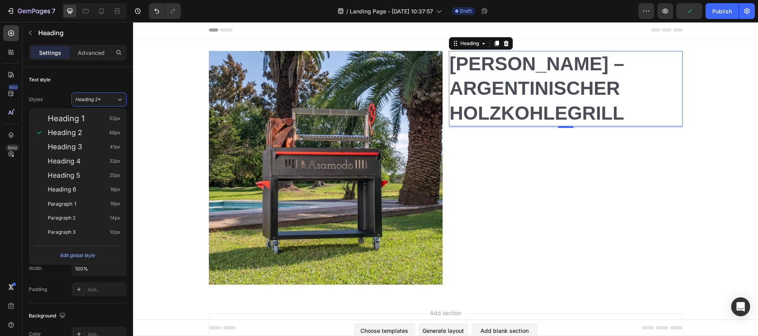
click at [71, 257] on div "Edit global style" at bounding box center [77, 255] width 35 height 9
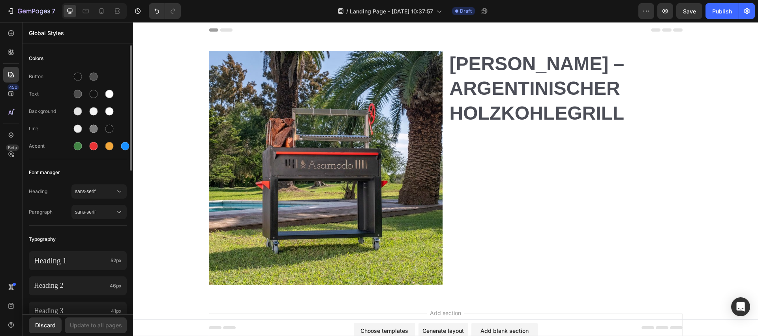
scroll to position [52, 0]
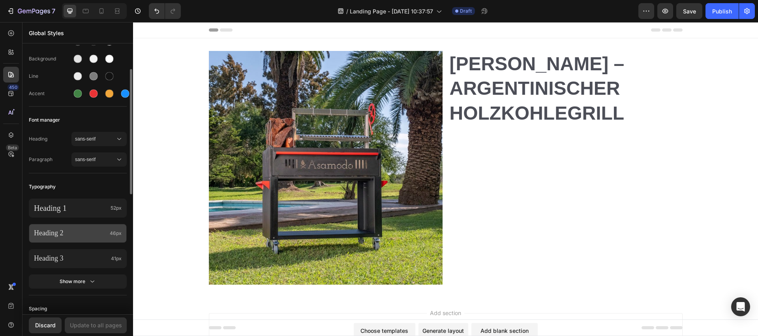
click at [76, 232] on p "Heading 2" at bounding box center [70, 233] width 73 height 9
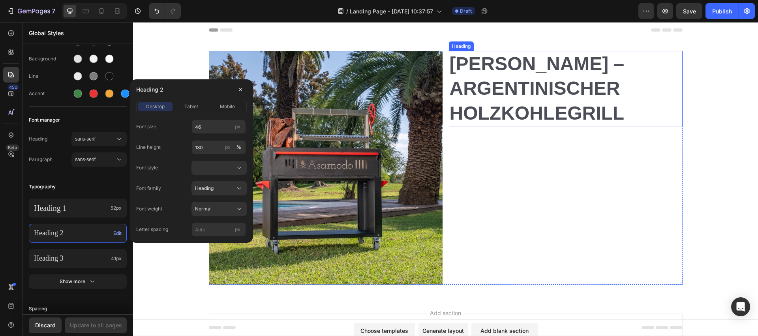
click at [494, 91] on p "[PERSON_NAME] – Argentinischer Holzkohlegrill" at bounding box center [566, 89] width 232 height 74
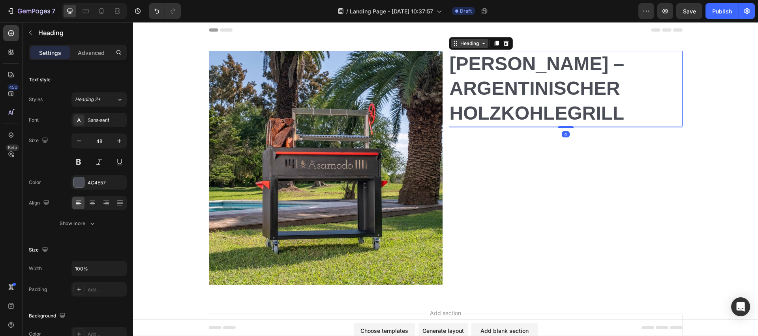
click at [475, 45] on div "Heading" at bounding box center [470, 43] width 22 height 7
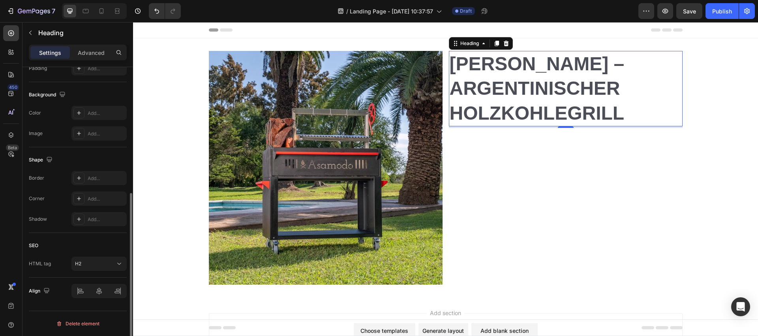
scroll to position [0, 0]
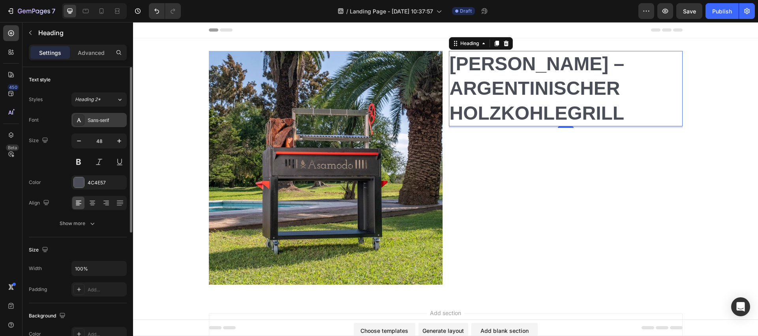
click at [91, 119] on div "Sans-serif" at bounding box center [106, 120] width 37 height 7
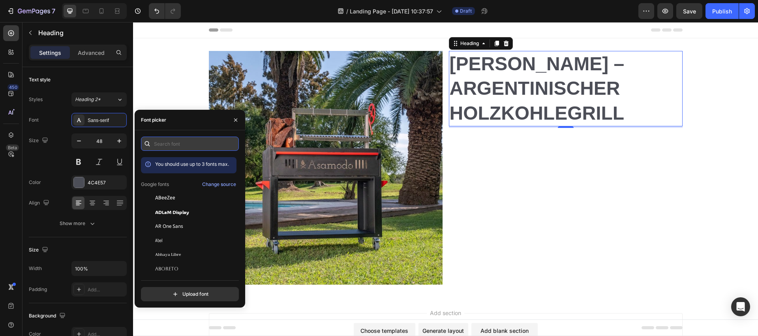
click at [202, 146] on input "text" at bounding box center [190, 144] width 98 height 14
click at [167, 140] on input "z" at bounding box center [190, 144] width 98 height 14
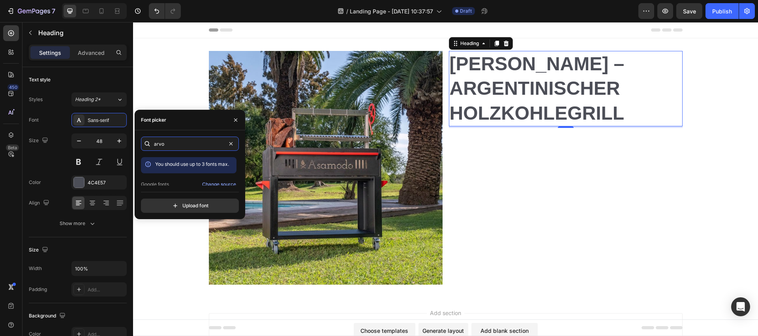
scroll to position [19, 0]
type input "arvo"
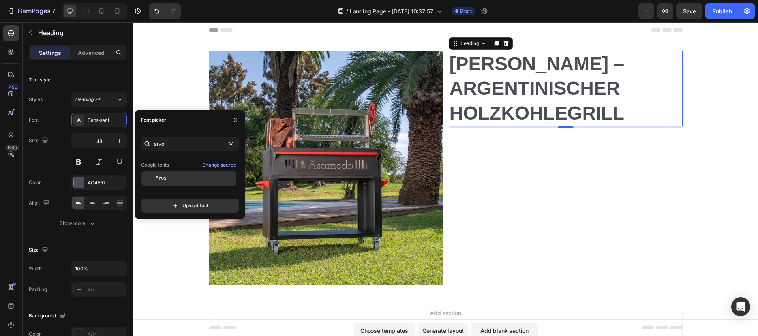
click at [162, 178] on span "Arvo" at bounding box center [160, 178] width 11 height 7
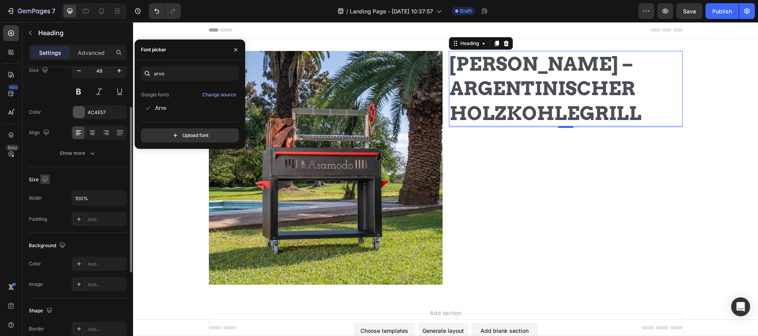
scroll to position [71, 0]
click at [77, 152] on div "Show more" at bounding box center [78, 153] width 37 height 8
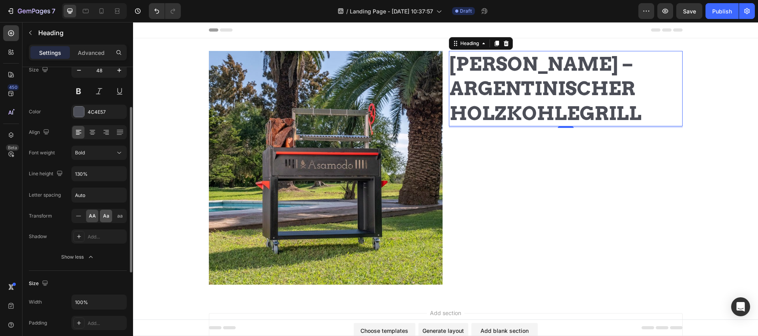
click at [105, 218] on span "Aa" at bounding box center [106, 215] width 6 height 7
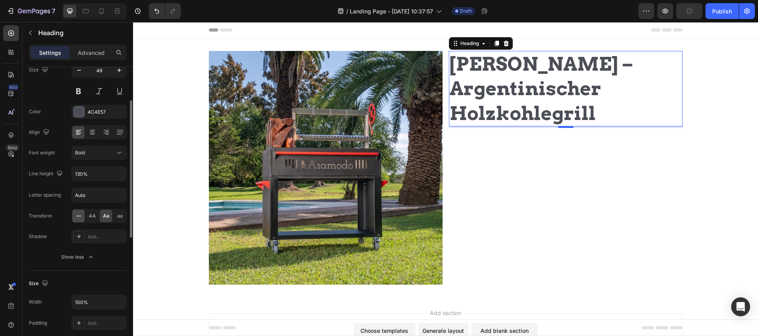
click at [81, 217] on icon at bounding box center [79, 216] width 8 height 8
click at [96, 151] on div "Bold" at bounding box center [95, 152] width 40 height 7
click at [96, 176] on div "Normal" at bounding box center [91, 172] width 65 height 15
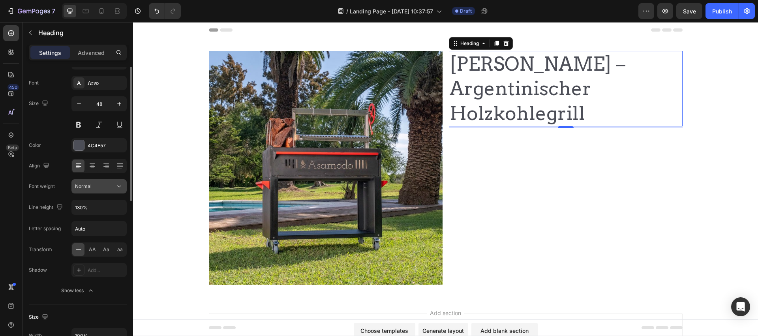
scroll to position [9, 0]
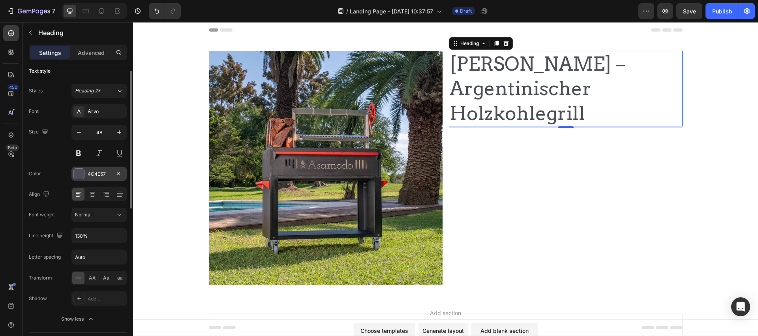
click at [81, 175] on div at bounding box center [79, 174] width 10 height 10
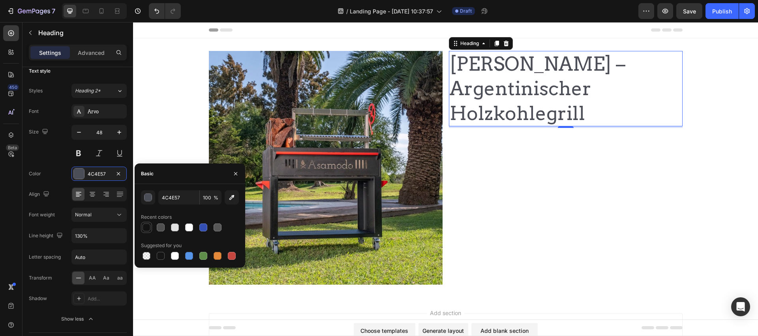
click at [146, 228] on div at bounding box center [146, 227] width 8 height 8
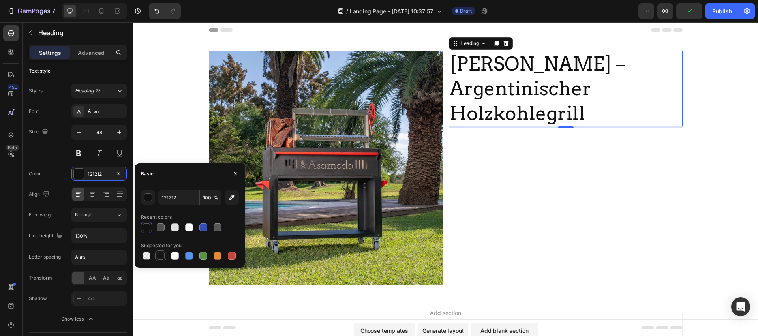
click at [163, 257] on div at bounding box center [161, 256] width 8 height 8
click at [161, 195] on input "151515" at bounding box center [178, 197] width 41 height 14
type input "000000"
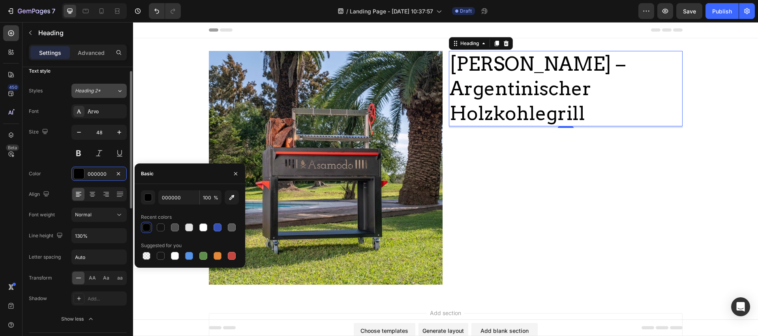
click at [93, 87] on span "Heading 2*" at bounding box center [88, 90] width 26 height 7
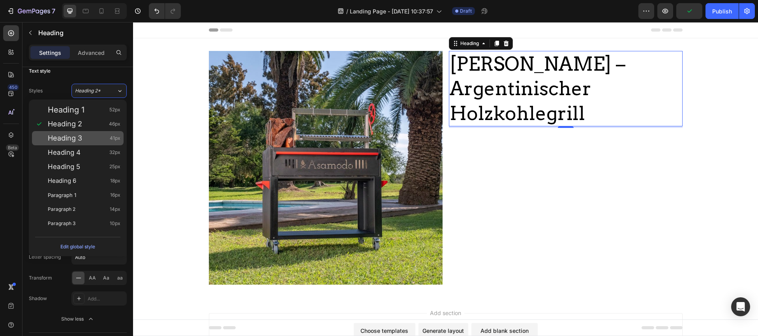
click at [81, 142] on div "Heading 3 41px" at bounding box center [78, 138] width 92 height 14
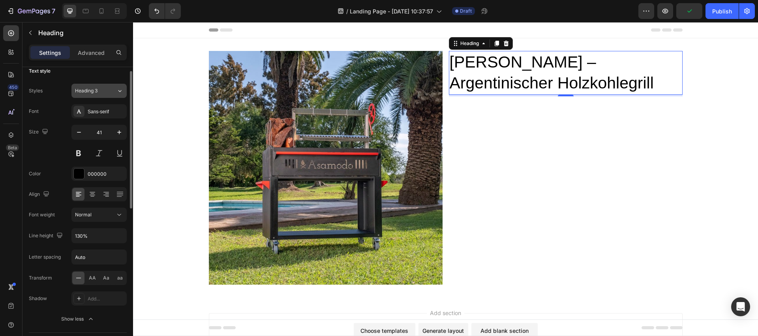
drag, startPoint x: 94, startPoint y: 89, endPoint x: 93, endPoint y: 94, distance: 5.3
click at [94, 89] on span "Heading 3" at bounding box center [86, 90] width 22 height 7
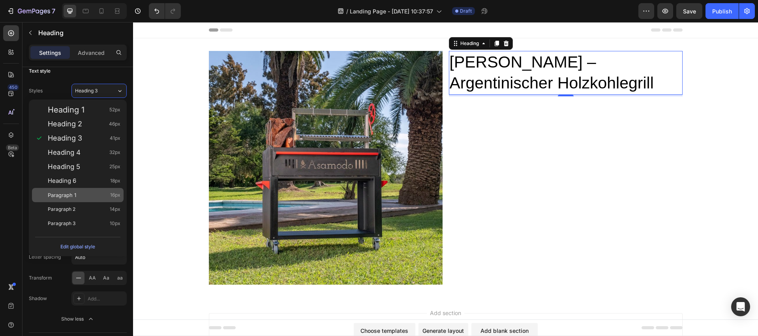
click at [81, 193] on div "Paragraph 1 16px" at bounding box center [84, 195] width 73 height 8
type input "16"
type input "180%"
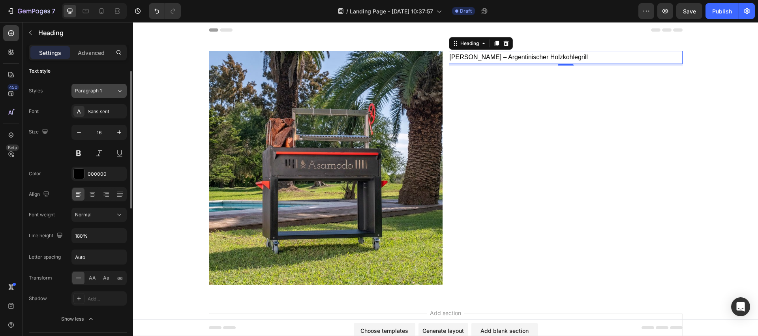
click at [92, 94] on span "Paragraph 1" at bounding box center [88, 90] width 27 height 7
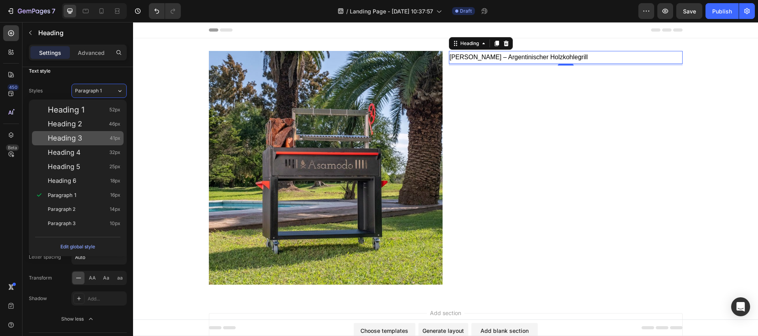
click at [82, 137] on span "Heading 3" at bounding box center [65, 138] width 34 height 8
type input "41"
type input "130%"
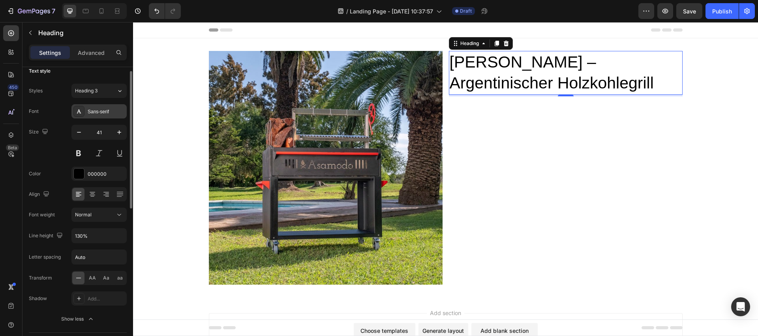
click at [97, 112] on div "Sans-serif" at bounding box center [106, 111] width 37 height 7
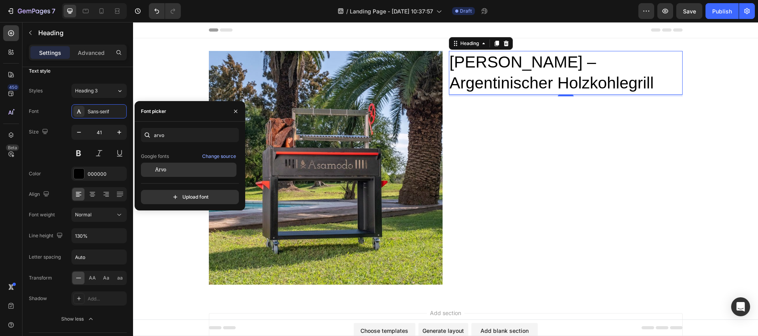
click at [169, 170] on div "Arvo" at bounding box center [195, 169] width 80 height 7
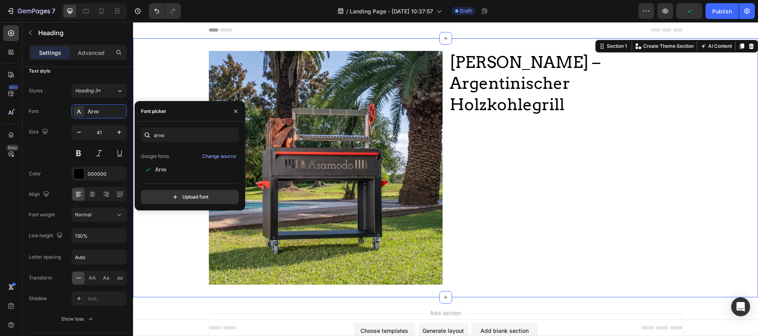
click at [195, 80] on div "Image [PERSON_NAME] – Argentinischer Holzkohlegrill Heading Row" at bounding box center [445, 168] width 625 height 234
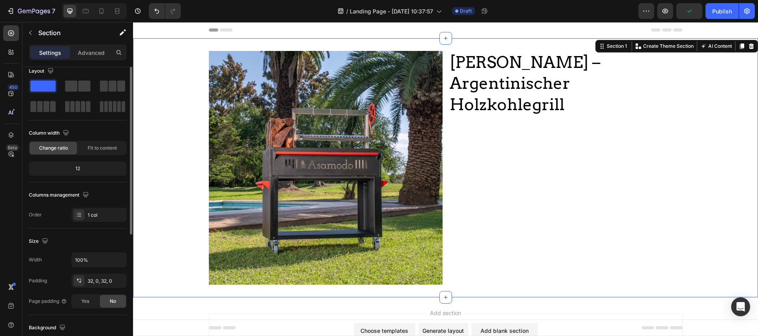
scroll to position [0, 0]
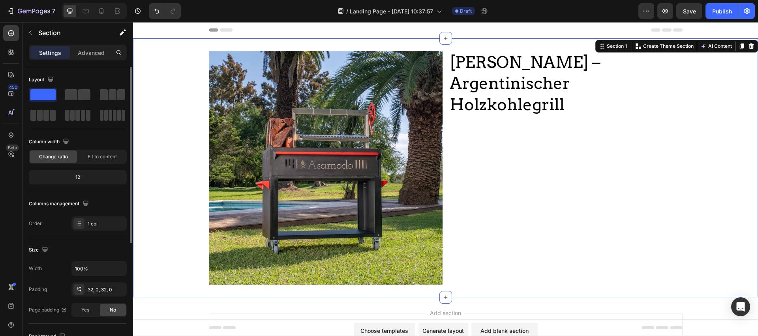
click at [86, 178] on div "12" at bounding box center [77, 177] width 95 height 11
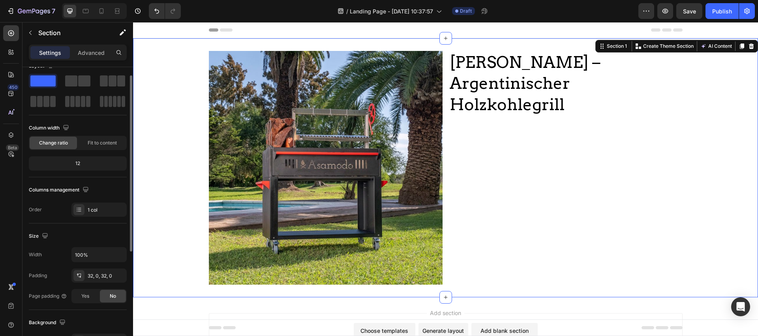
scroll to position [38, 0]
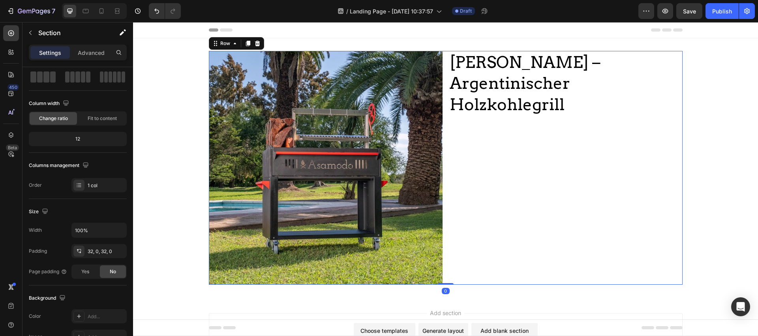
click at [509, 143] on div "[PERSON_NAME] – Argentinischer Holzkohlegrill Heading" at bounding box center [566, 168] width 234 height 234
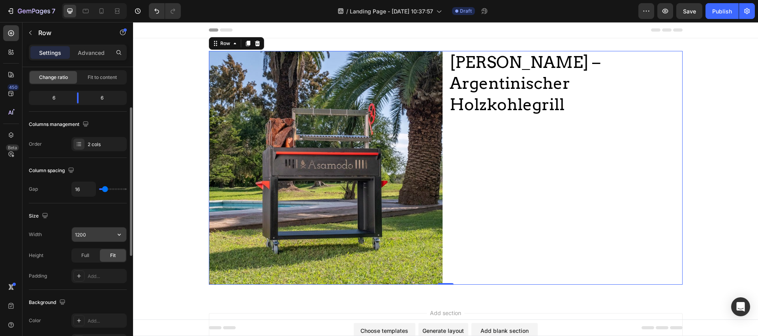
scroll to position [80, 0]
click at [88, 252] on span "Full" at bounding box center [85, 254] width 8 height 7
click at [119, 253] on div "Fit" at bounding box center [113, 255] width 26 height 13
type input "18"
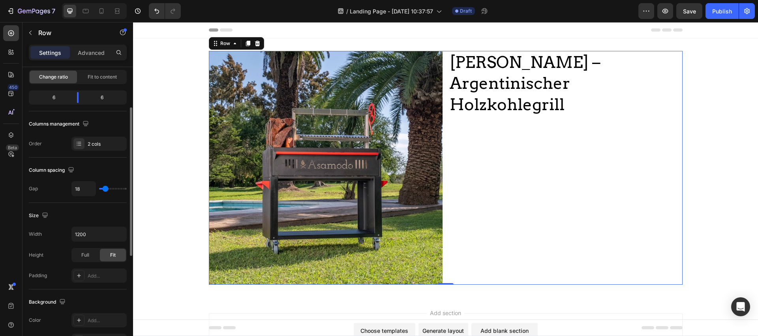
type input "20"
type input "24"
type input "29"
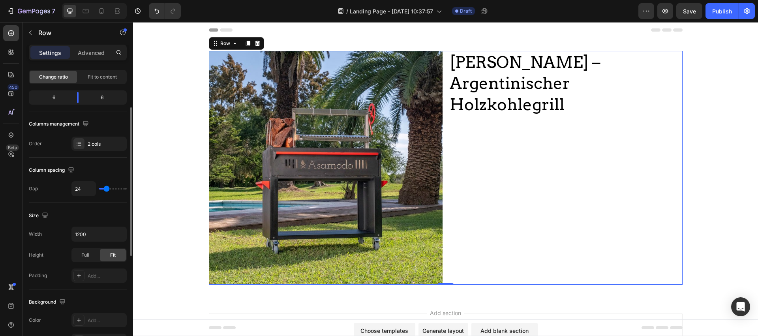
type input "29"
type input "33"
type input "38"
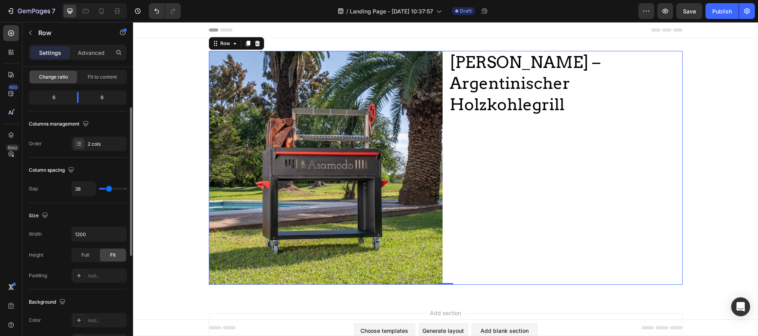
type input "42"
type input "45"
type input "47"
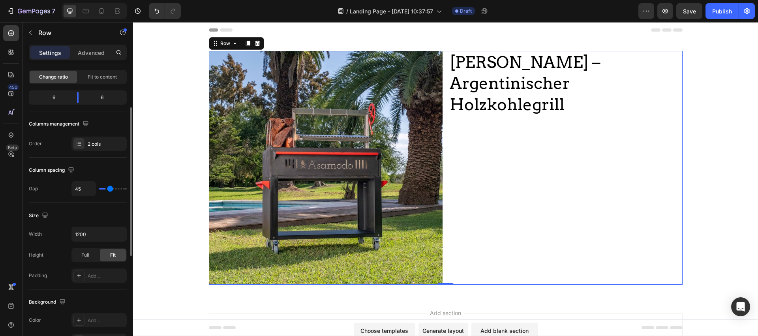
type input "47"
type input "48"
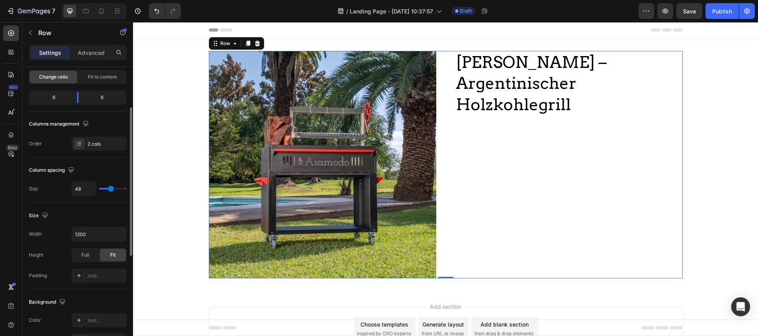
type input "47"
type input "44"
type input "42"
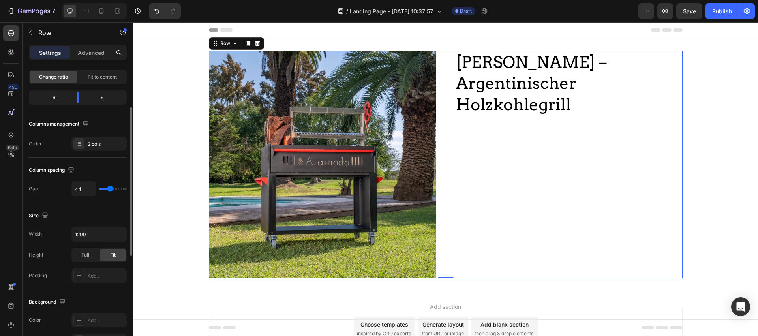
type input "42"
type input "40"
type input "36"
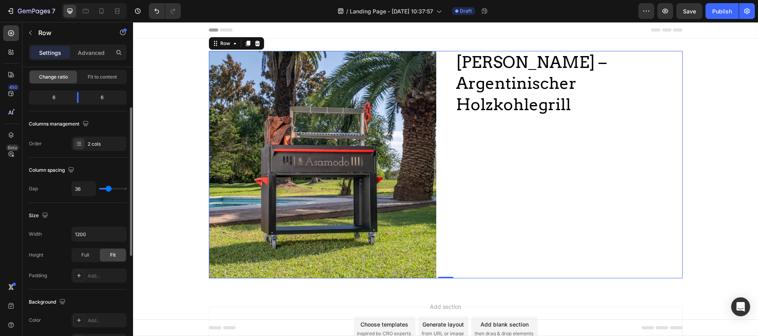
type input "32"
type input "27"
type input "26"
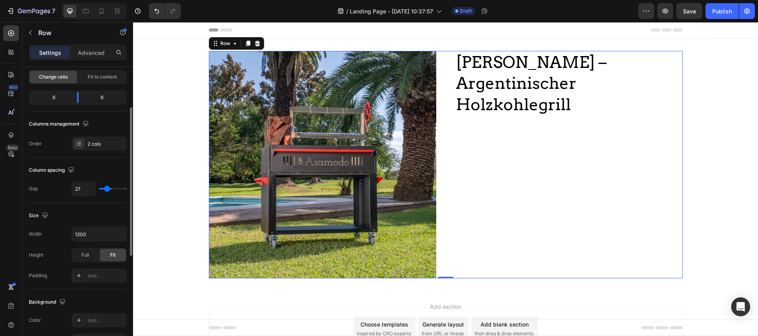
type input "26"
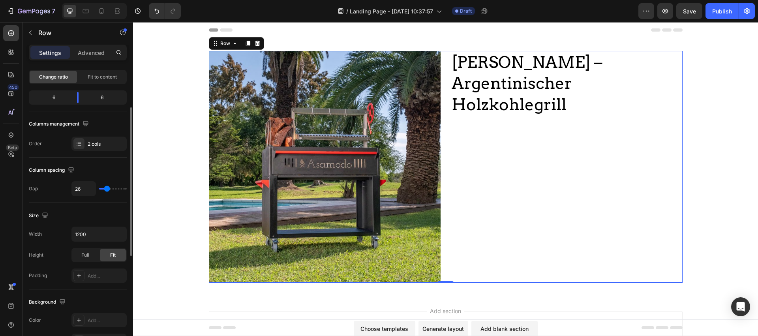
type input "27"
type input "29"
type input "30"
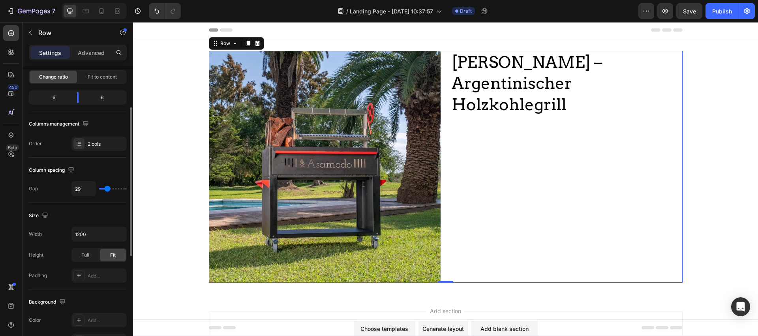
type input "30"
type input "33"
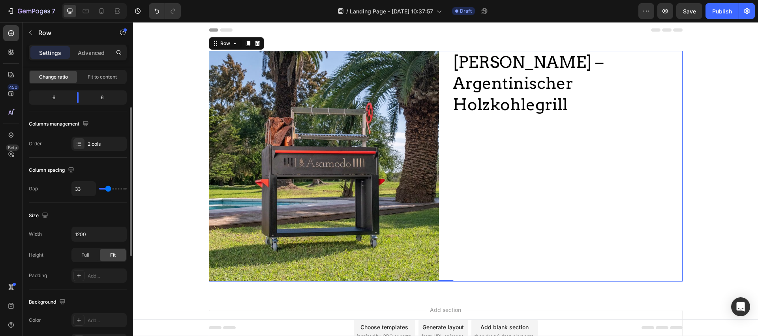
type input "36"
type input "37"
type input "38"
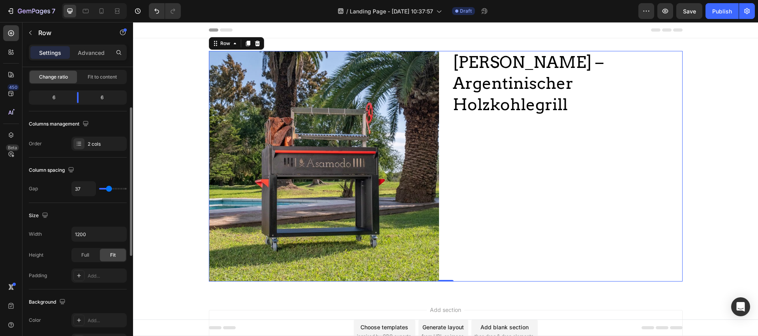
type input "38"
type input "39"
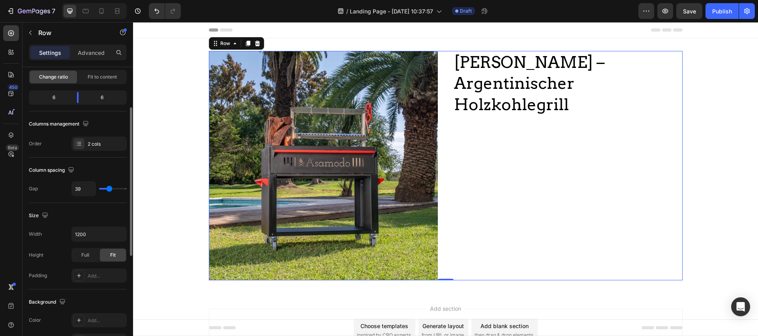
type input "38"
type input "37"
type input "36"
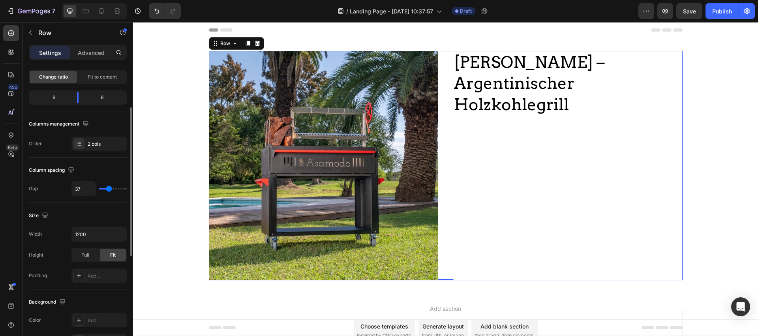
type input "36"
type input "35"
type input "34"
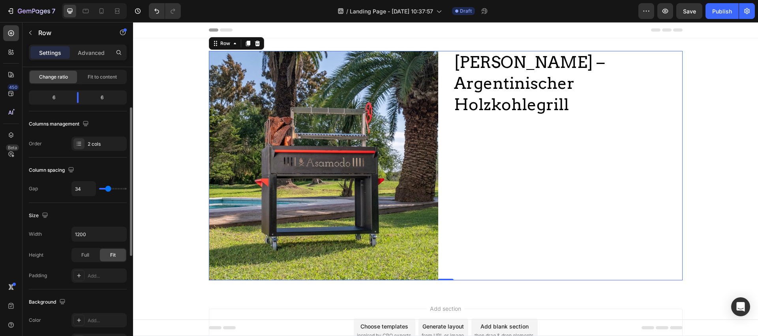
type input "33"
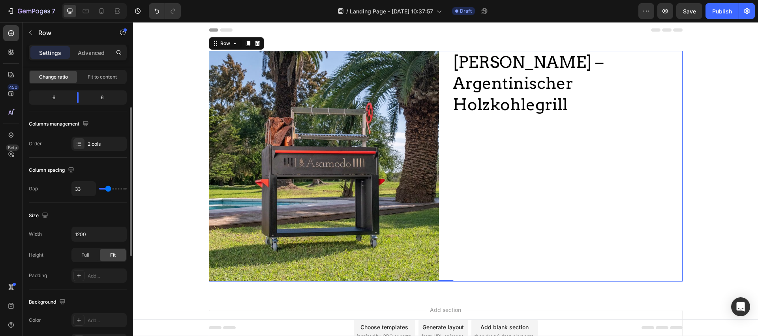
type input "31"
type input "30"
type input "29"
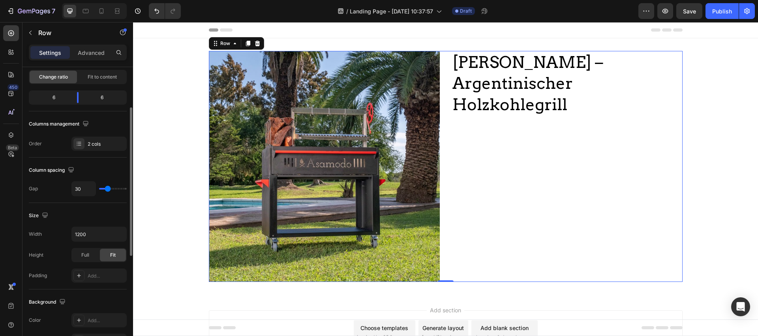
type input "29"
type input "28"
type input "27"
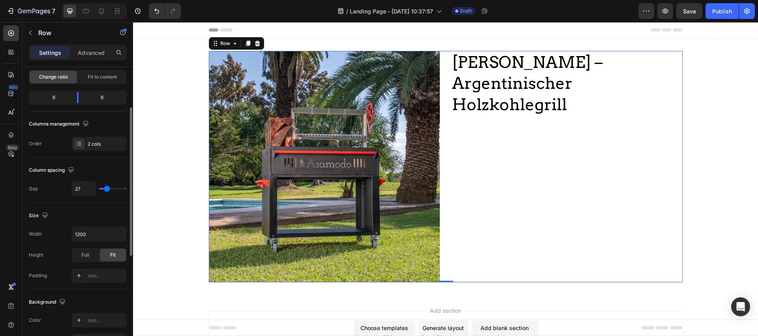
type input "25"
type input "24"
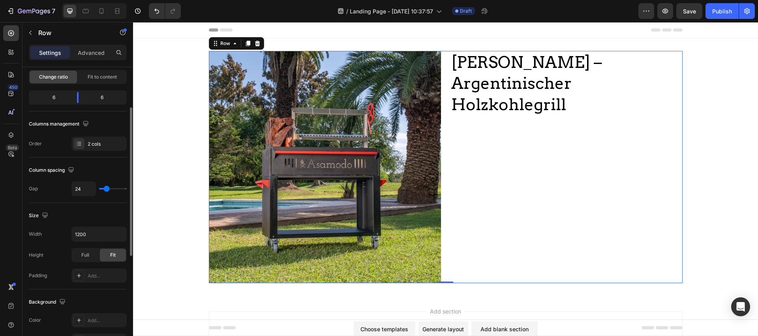
type input "23"
type input "24"
type input "25"
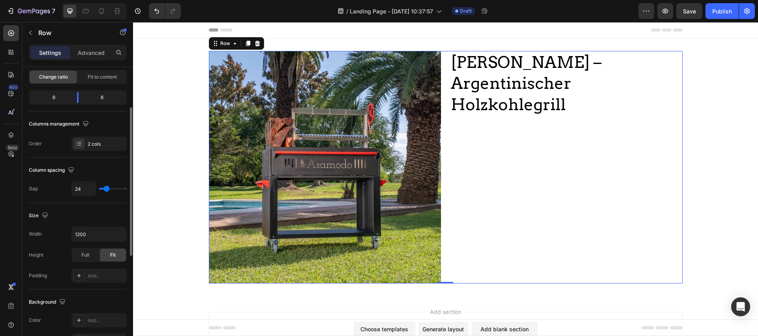
type input "25"
type input "26"
type input "27"
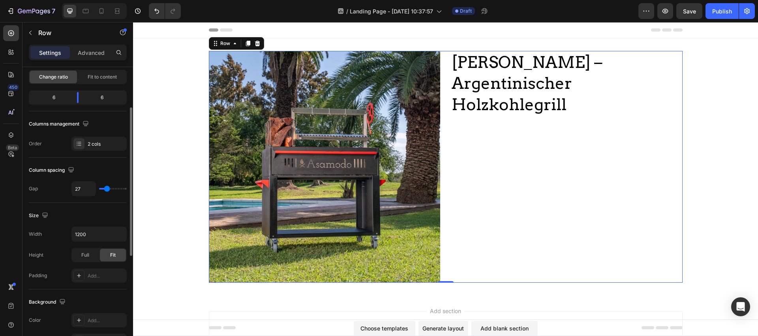
type input "28"
type input "29"
type input "30"
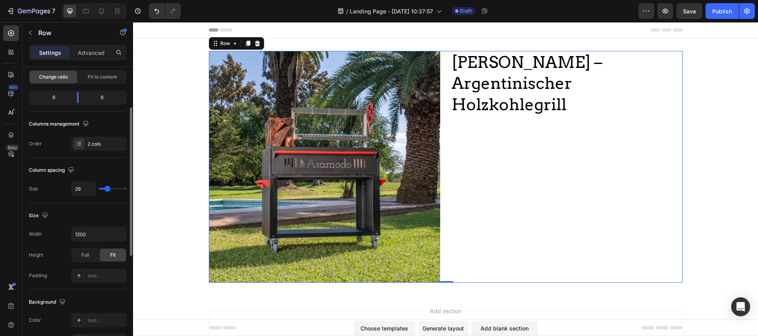
type input "30"
type input "31"
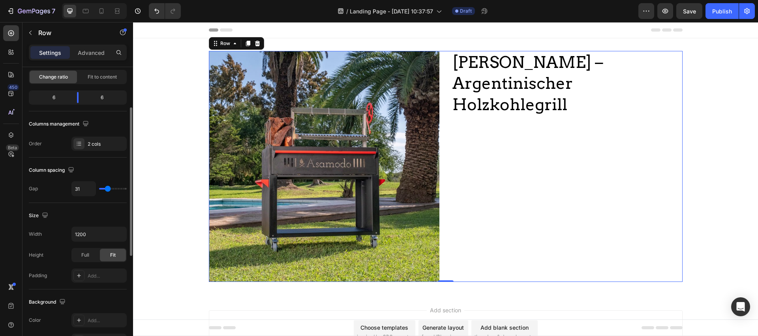
type input "30"
click at [107, 192] on div "30" at bounding box center [98, 188] width 55 height 15
click at [86, 233] on input "1200" at bounding box center [99, 234] width 54 height 14
click at [118, 234] on icon "button" at bounding box center [119, 234] width 8 height 8
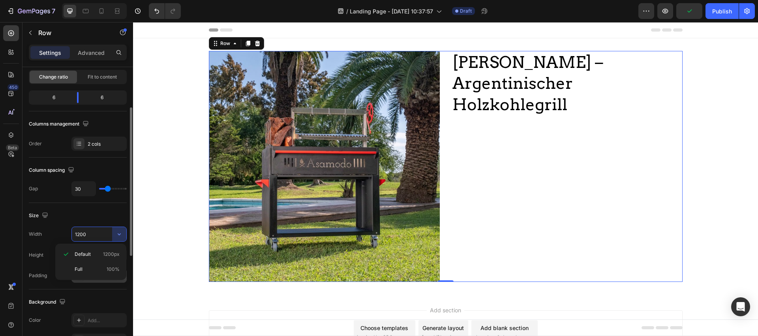
click at [84, 270] on p "Full 100%" at bounding box center [97, 269] width 45 height 7
type input "100%"
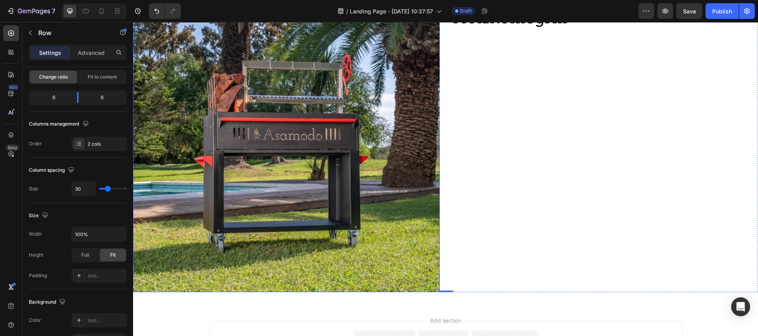
scroll to position [0, 0]
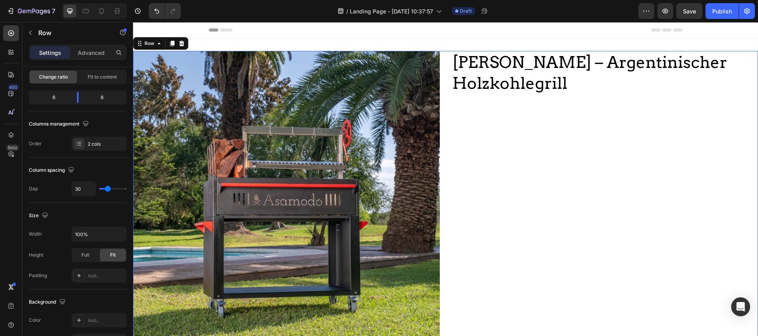
click at [504, 142] on div "[PERSON_NAME] – Argentinischer Holzkohlegrill Heading" at bounding box center [604, 204] width 307 height 307
click at [511, 87] on h2 "[PERSON_NAME] – Argentinischer Holzkohlegrill" at bounding box center [604, 73] width 307 height 44
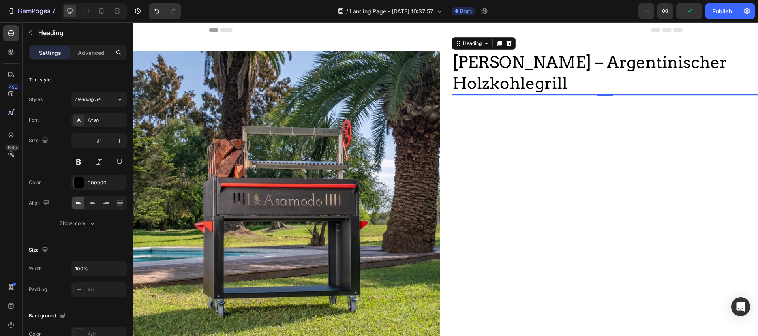
click at [606, 94] on div at bounding box center [605, 95] width 16 height 2
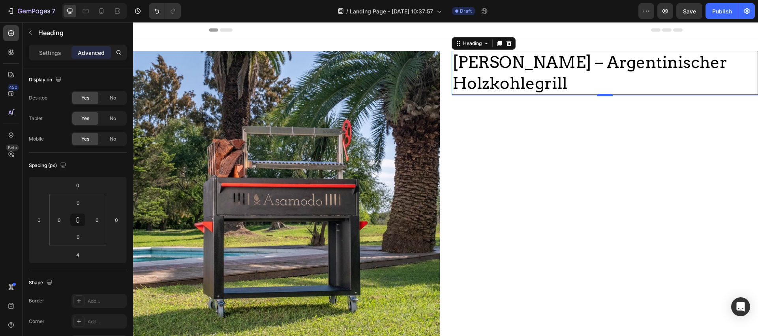
click at [604, 96] on div at bounding box center [605, 95] width 16 height 2
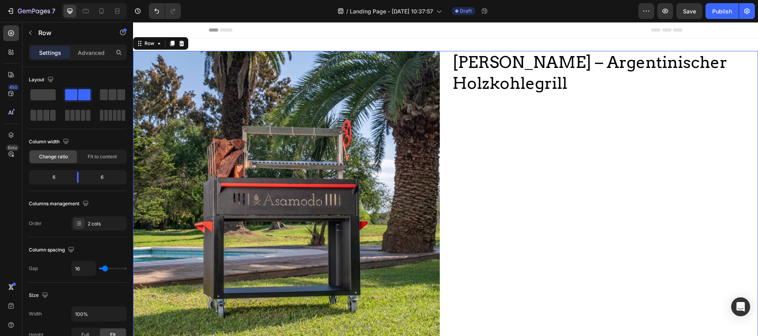
click at [598, 154] on div "[PERSON_NAME] – Argentinischer Holzkohlegrill Heading" at bounding box center [604, 204] width 307 height 307
click at [607, 92] on h2 "[PERSON_NAME] – Argentinischer Holzkohlegrill" at bounding box center [604, 73] width 307 height 44
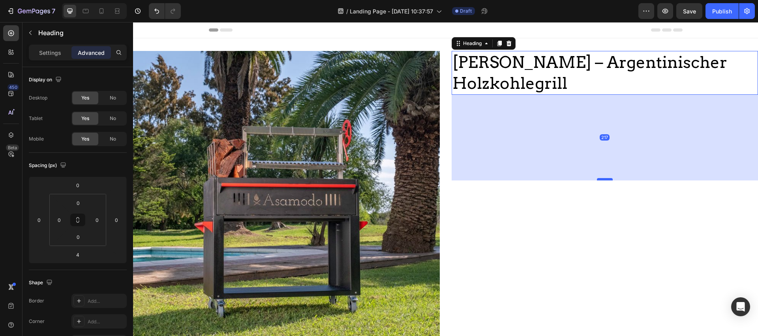
drag, startPoint x: 608, startPoint y: 100, endPoint x: 607, endPoint y: 182, distance: 82.5
click at [607, 180] on div at bounding box center [605, 179] width 16 height 2
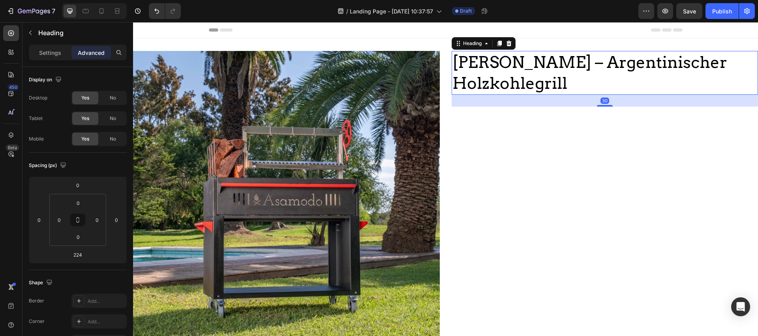
drag, startPoint x: 607, startPoint y: 182, endPoint x: 616, endPoint y: 106, distance: 77.0
click at [616, 95] on div "30" at bounding box center [604, 95] width 307 height 0
type input "30"
click at [563, 70] on h2 "[PERSON_NAME] – Argentinischer Holzkohlegrill" at bounding box center [604, 73] width 307 height 44
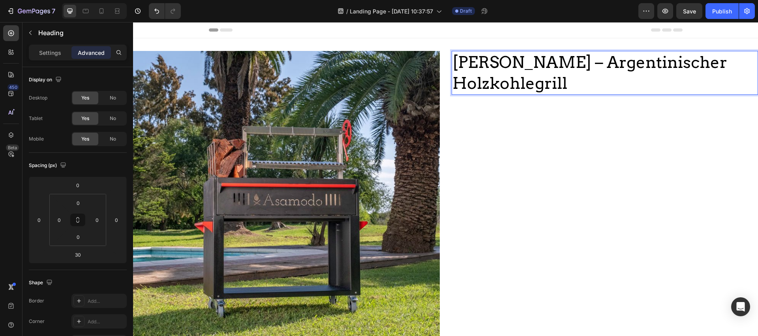
click at [572, 77] on p "[PERSON_NAME] – Argentinischer Holzkohlegrill" at bounding box center [604, 73] width 305 height 42
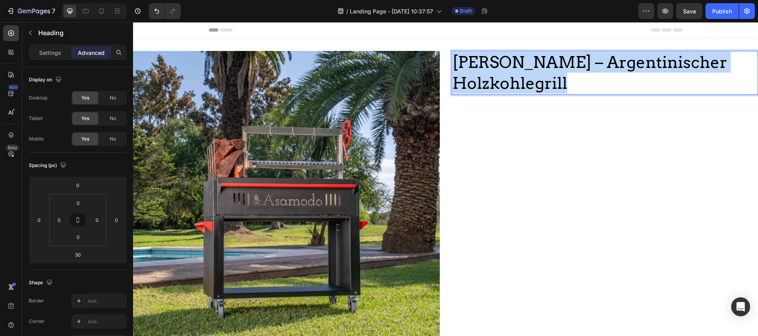
click at [572, 76] on p "[PERSON_NAME] – Argentinischer Holzkohlegrill" at bounding box center [604, 73] width 305 height 42
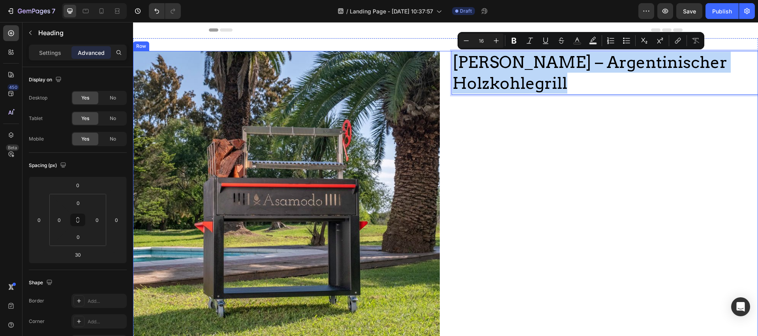
click at [599, 105] on div "[PERSON_NAME] – Argentinischer Holzkohlegrill Heading 30" at bounding box center [604, 204] width 307 height 307
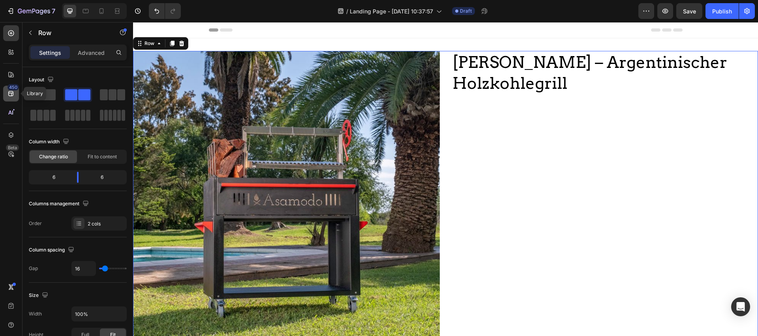
click at [9, 91] on icon at bounding box center [11, 94] width 8 height 8
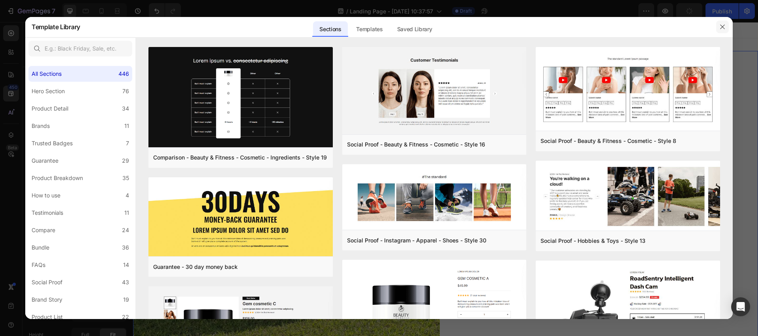
click at [721, 26] on icon "button" at bounding box center [722, 27] width 6 height 6
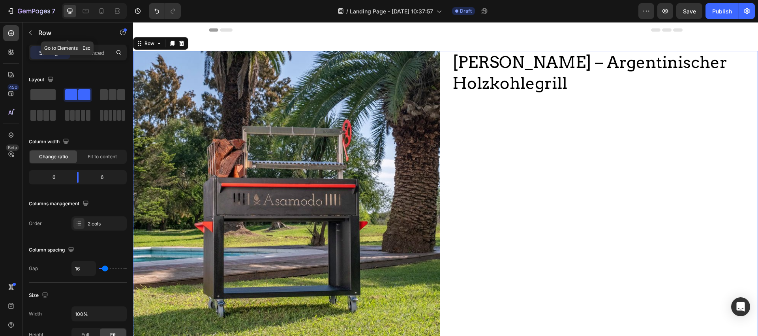
click at [30, 32] on icon "button" at bounding box center [30, 33] width 6 height 6
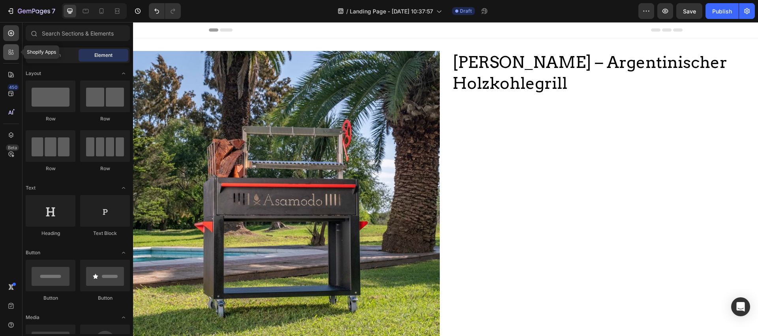
click at [9, 52] on icon at bounding box center [10, 53] width 2 height 2
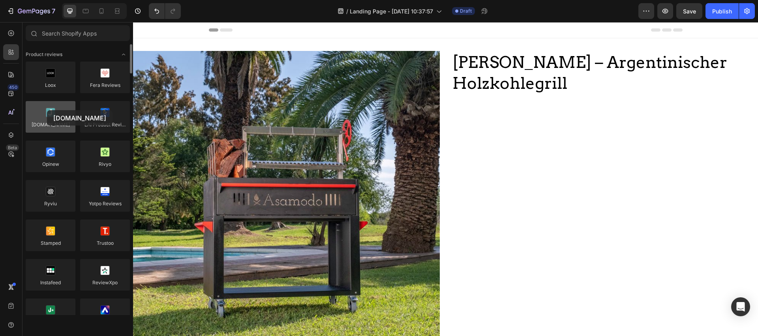
click at [47, 110] on div at bounding box center [51, 117] width 50 height 32
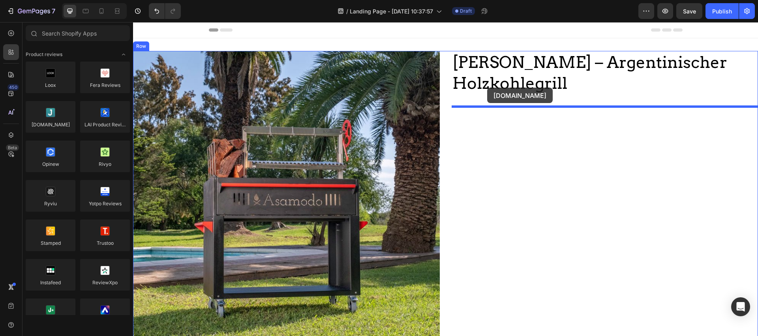
drag, startPoint x: 182, startPoint y: 140, endPoint x: 487, endPoint y: 88, distance: 309.1
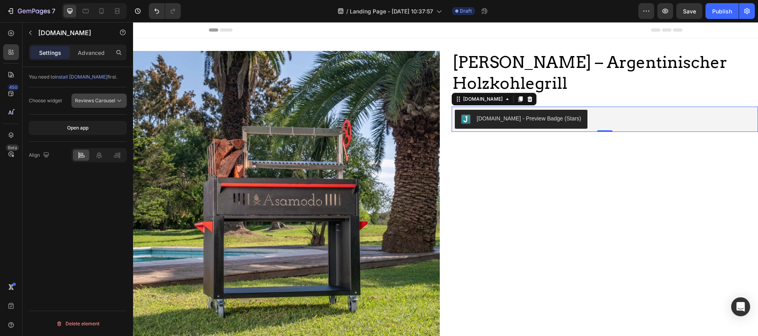
click at [100, 97] on span "Reviews Carousel" at bounding box center [95, 100] width 40 height 6
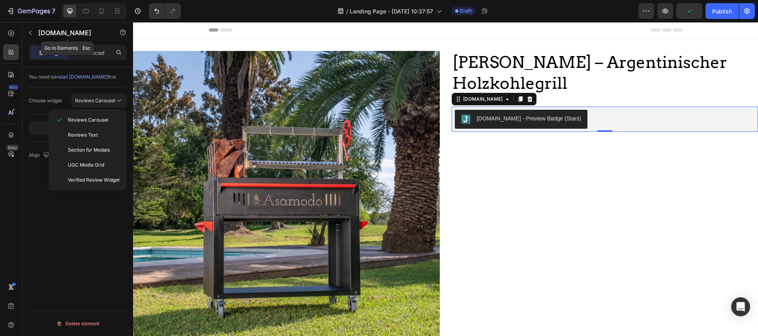
click at [29, 30] on icon "button" at bounding box center [30, 33] width 6 height 6
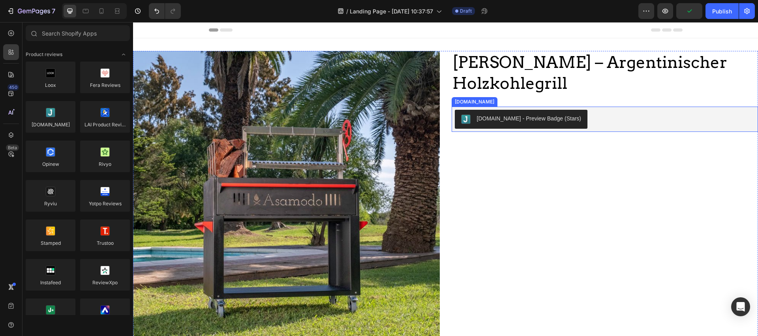
click at [499, 115] on div "[DOMAIN_NAME] - Preview Badge (Stars)" at bounding box center [529, 118] width 105 height 8
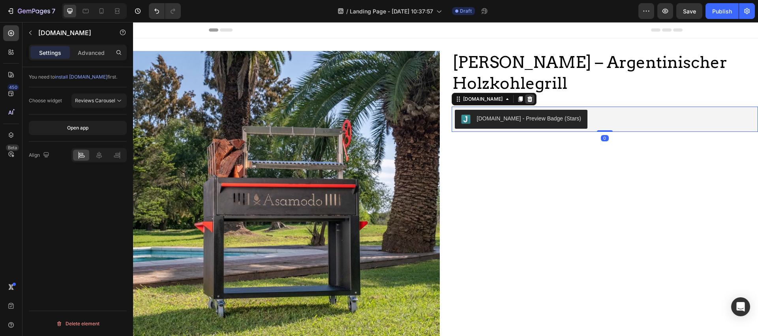
click at [525, 100] on div at bounding box center [529, 98] width 9 height 9
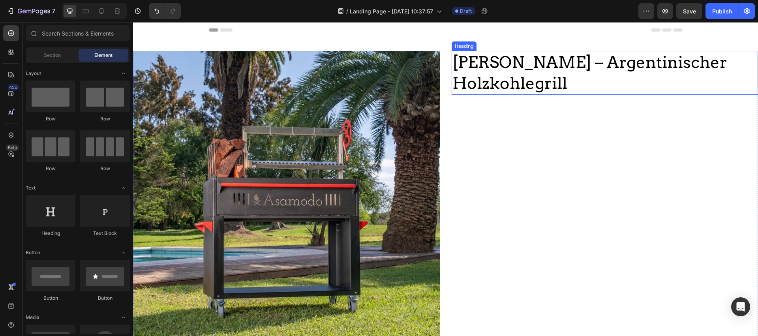
click at [549, 71] on p "[PERSON_NAME] – Argentinischer Holzkohlegrill" at bounding box center [604, 73] width 305 height 42
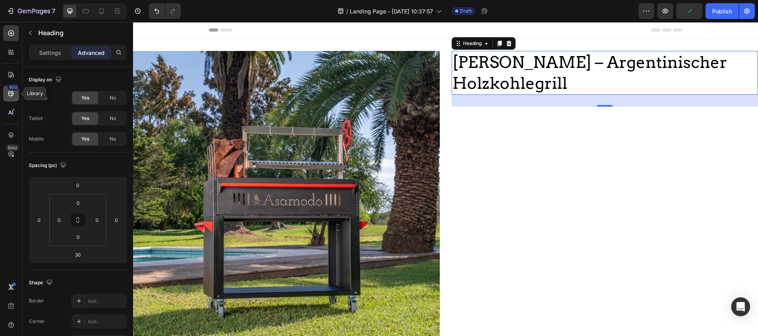
click at [14, 95] on icon at bounding box center [11, 94] width 8 height 8
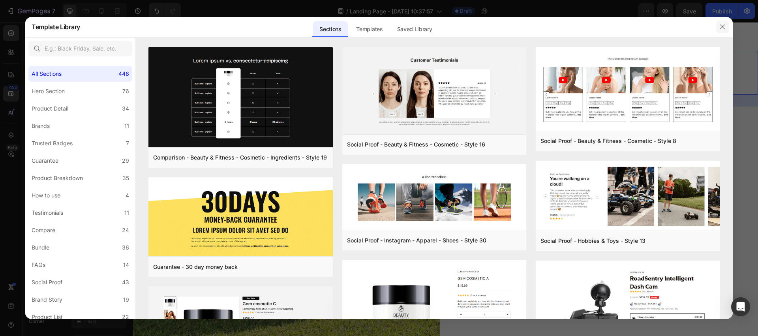
click at [725, 25] on button "button" at bounding box center [722, 27] width 13 height 13
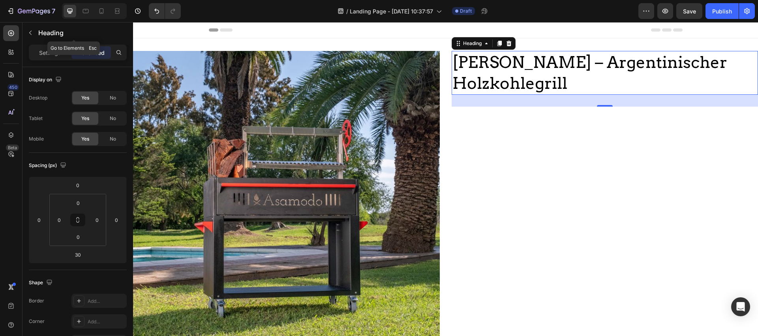
click at [33, 34] on icon "button" at bounding box center [30, 33] width 6 height 6
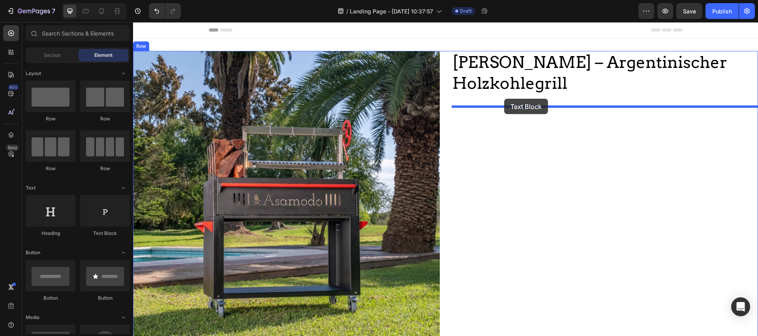
drag, startPoint x: 249, startPoint y: 234, endPoint x: 505, endPoint y: 99, distance: 288.8
